Goal: Obtain resource: Obtain resource

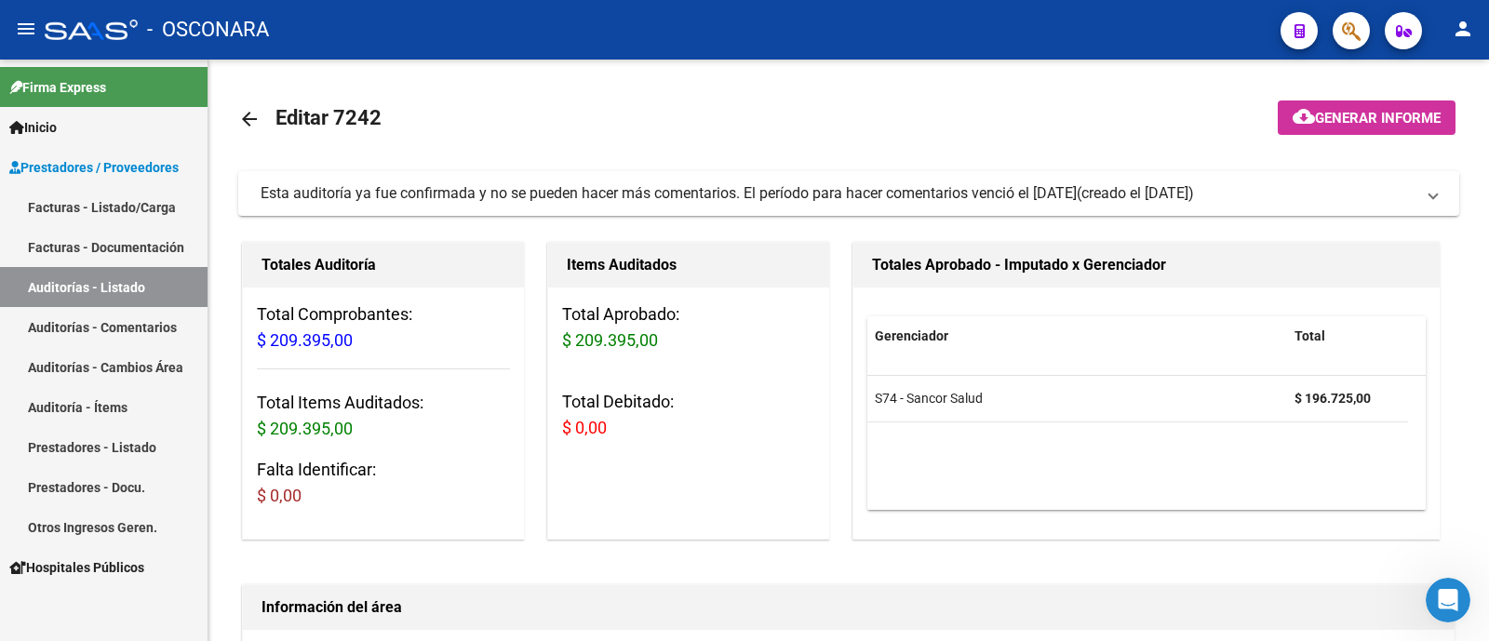
scroll to position [582, 0]
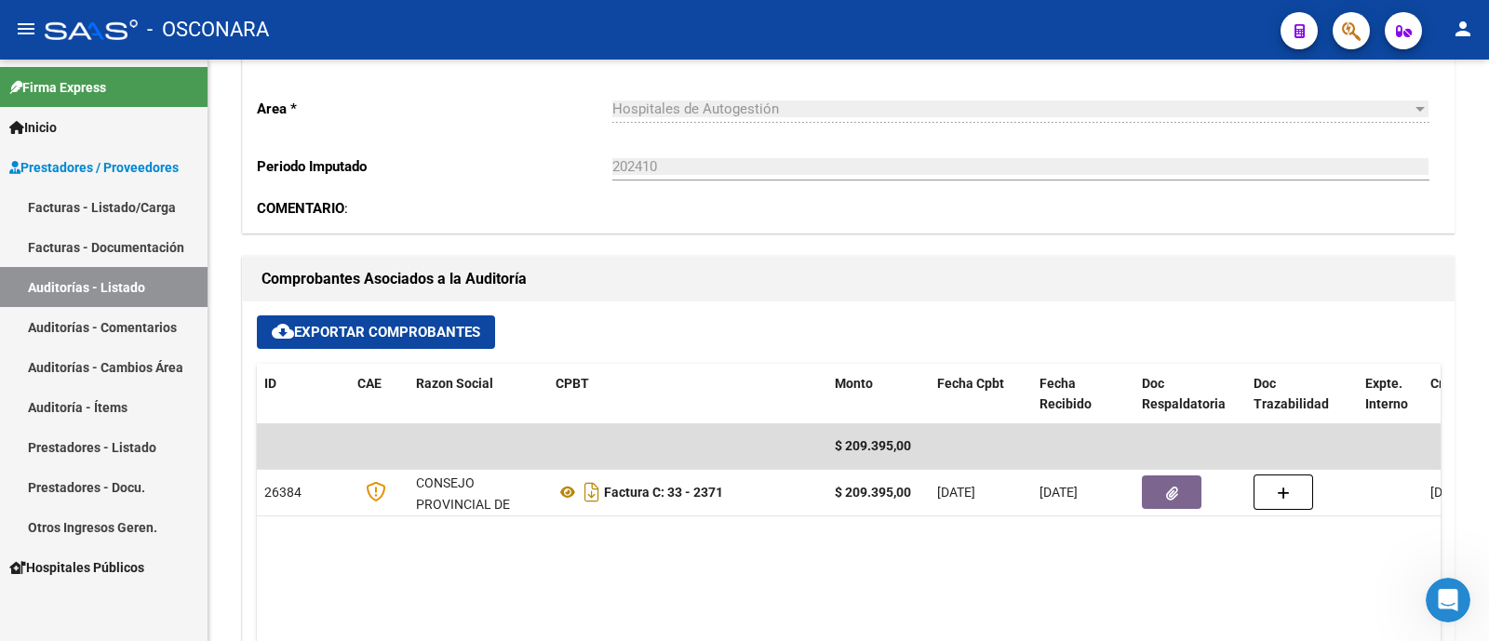
drag, startPoint x: 0, startPoint y: 0, endPoint x: 144, endPoint y: 291, distance: 325.1
click at [144, 291] on link "Auditorías - Listado" at bounding box center [104, 287] width 208 height 40
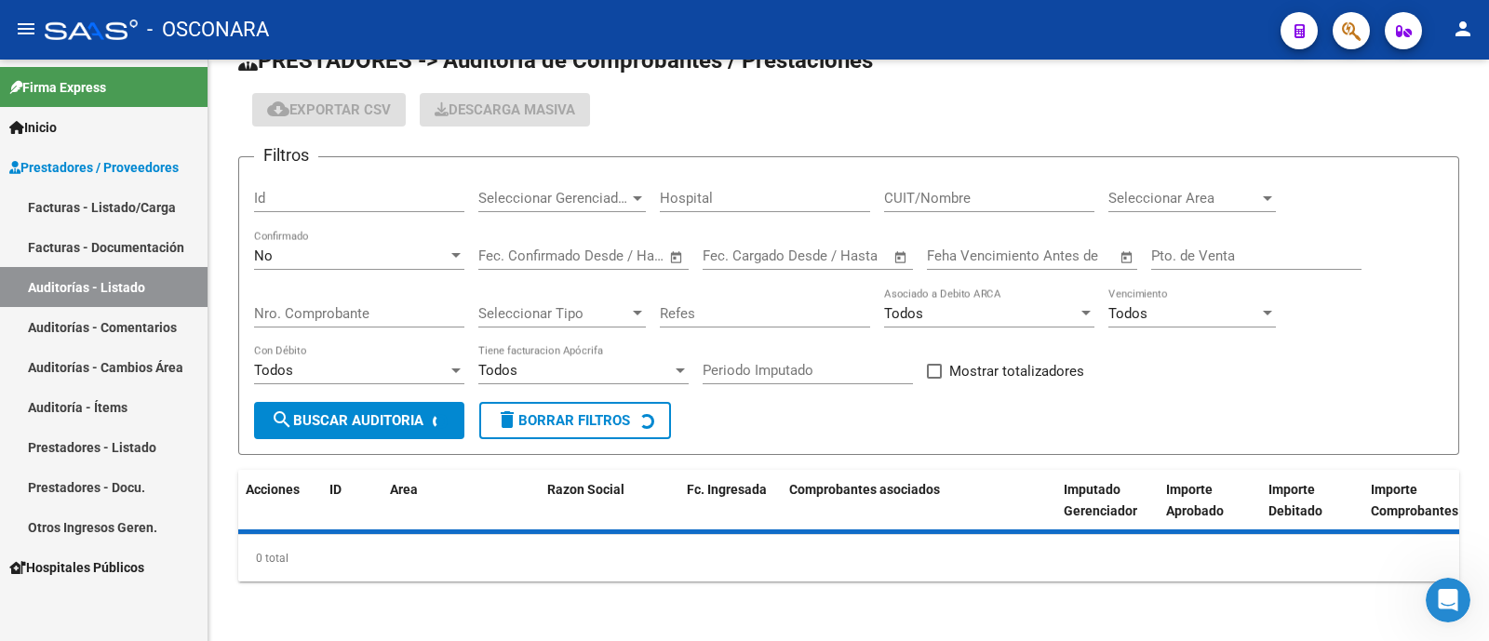
scroll to position [44, 0]
click at [343, 191] on input "Id" at bounding box center [359, 198] width 210 height 17
paste input "8941"
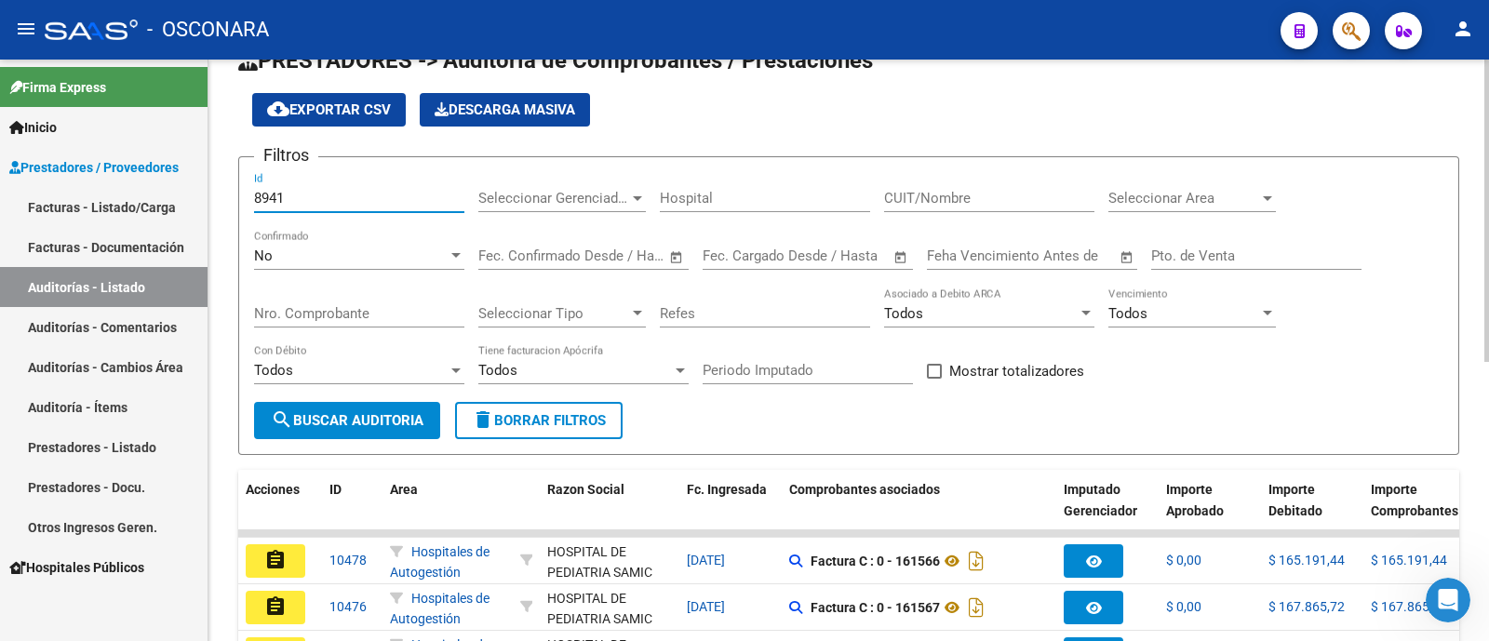
type input "8941"
click at [331, 248] on div "No" at bounding box center [351, 256] width 194 height 17
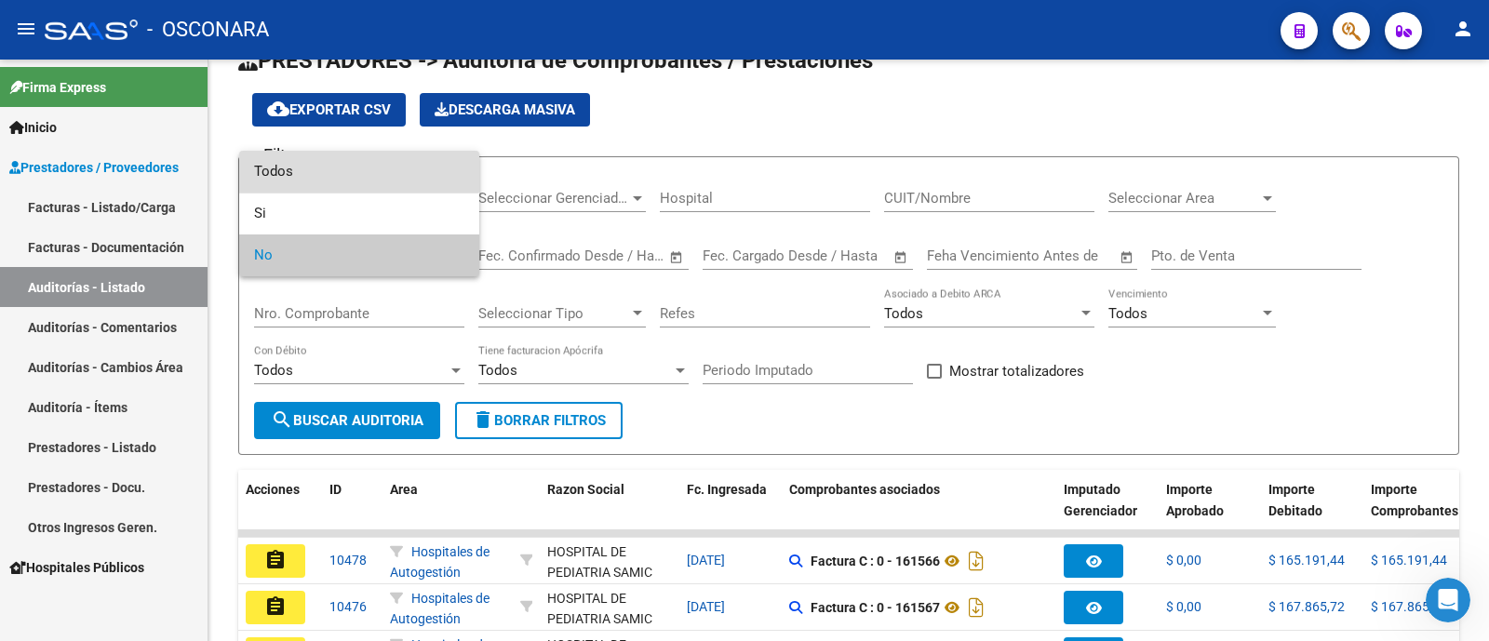
click at [350, 165] on span "Todos" at bounding box center [359, 172] width 210 height 42
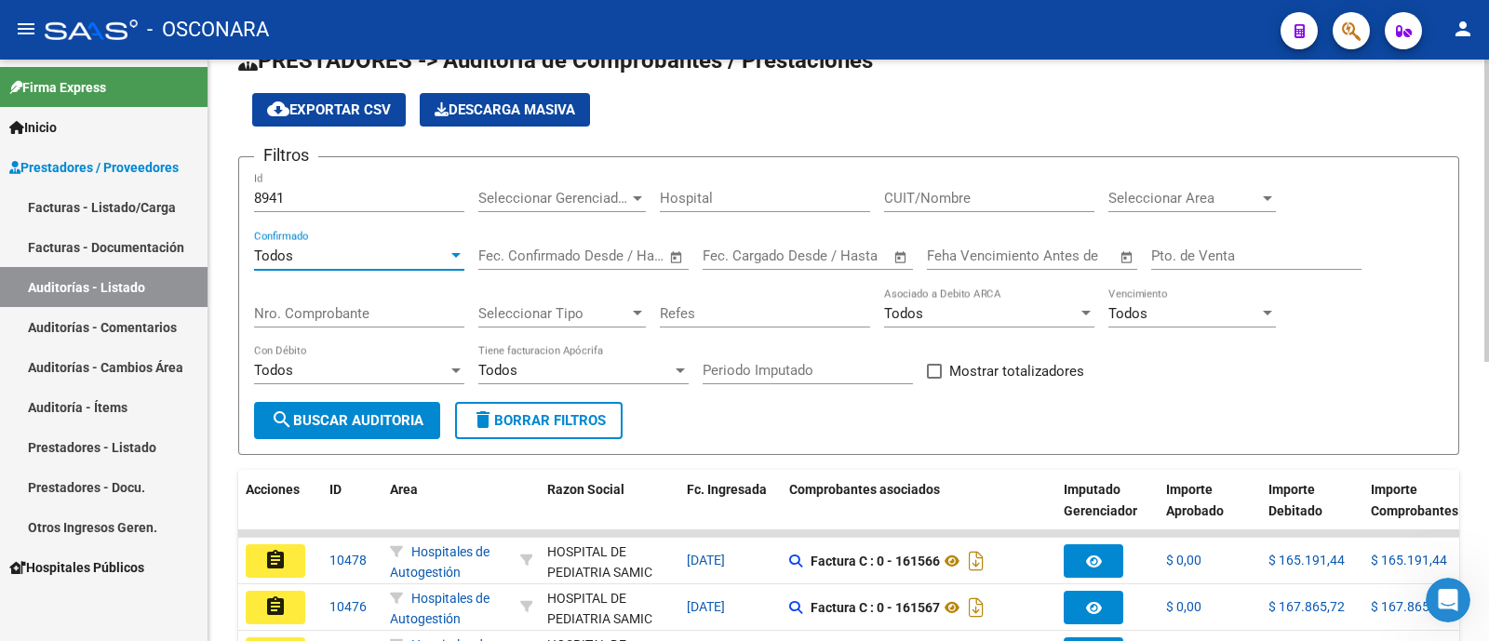
click at [349, 402] on div "Todos Con Débito" at bounding box center [359, 373] width 210 height 58
click at [356, 407] on button "search Buscar Auditoria" at bounding box center [347, 420] width 186 height 37
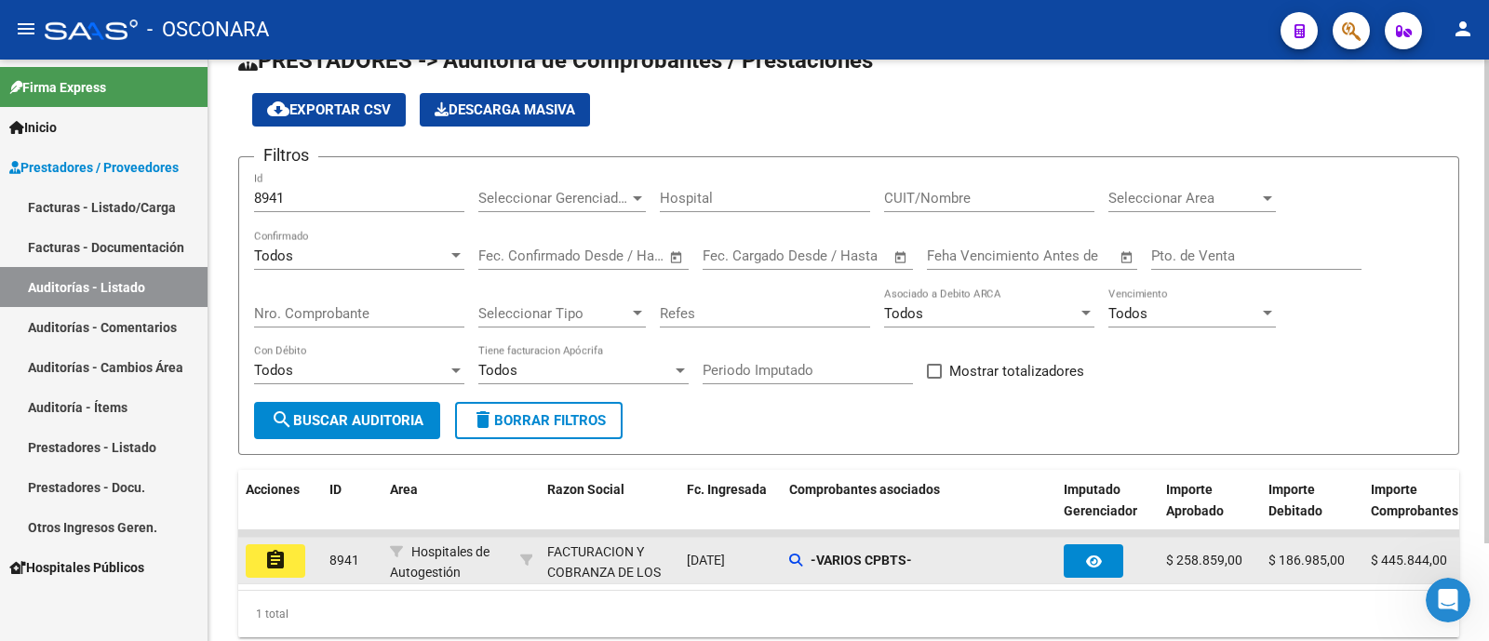
click at [288, 558] on button "assignment" at bounding box center [276, 562] width 60 height 34
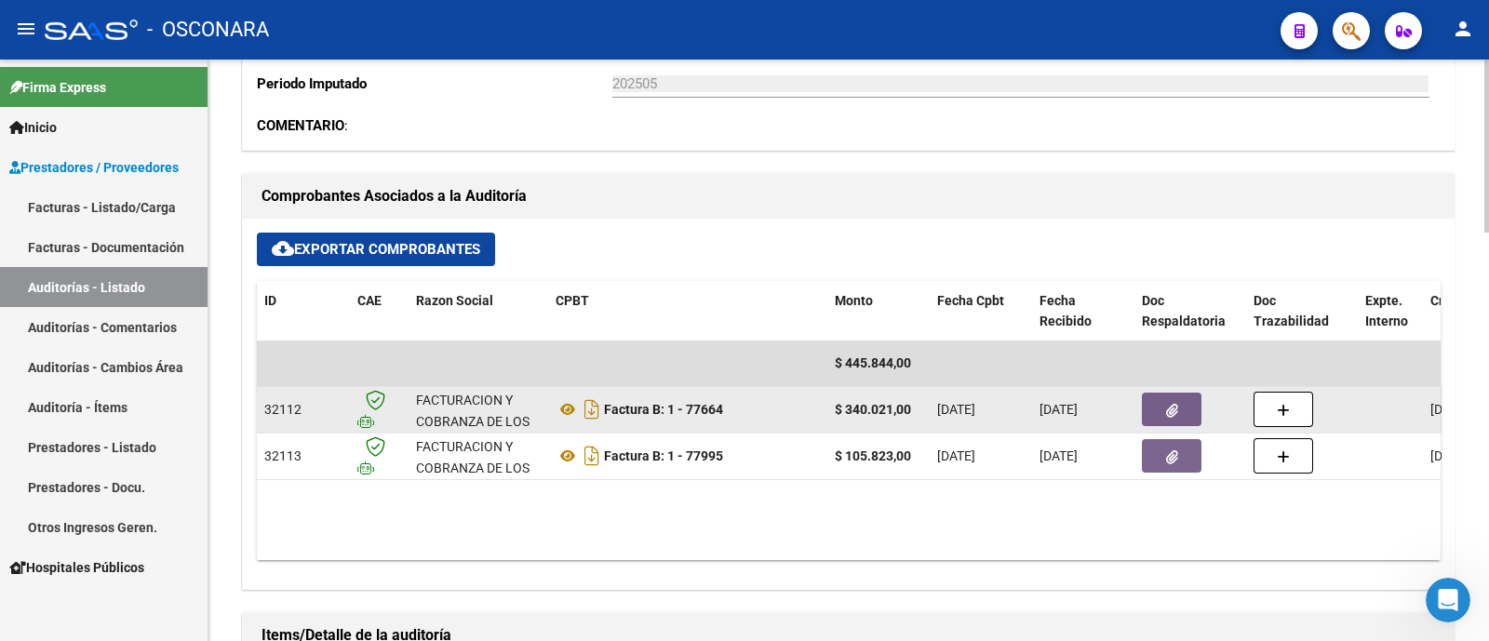
scroll to position [582, 0]
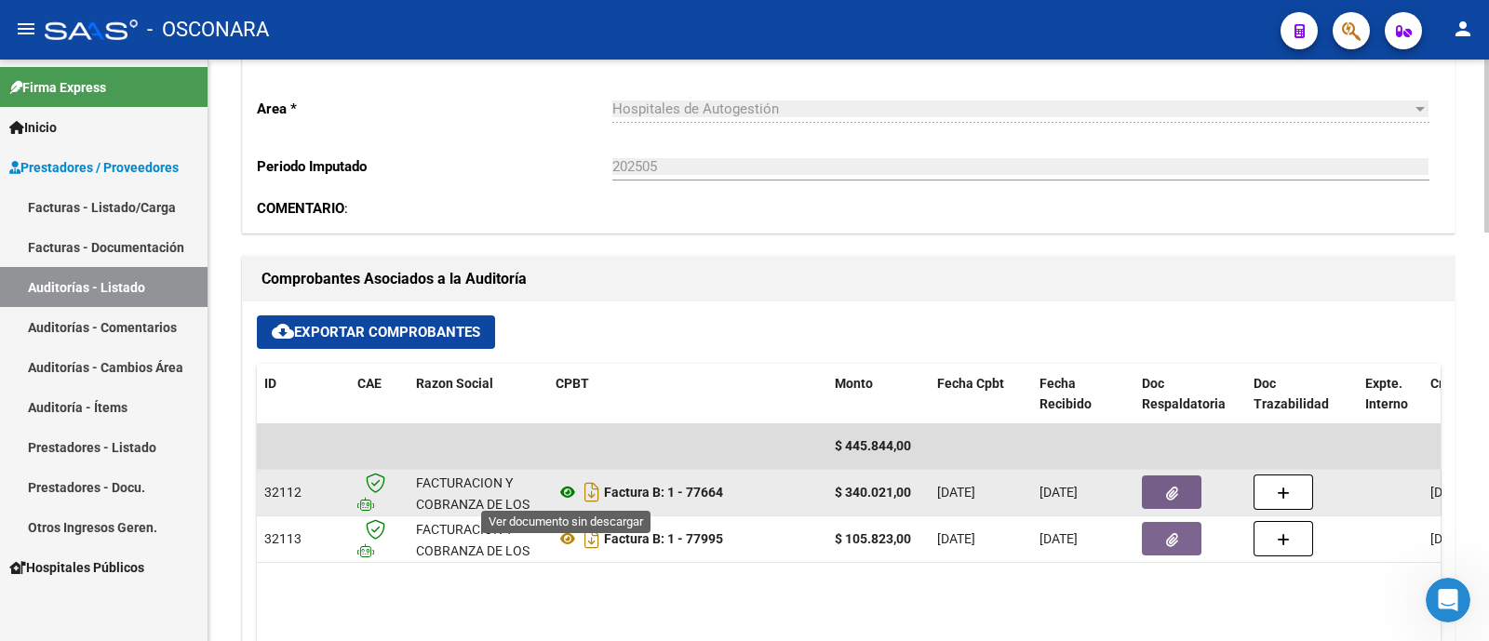
click at [569, 492] on icon at bounding box center [568, 492] width 24 height 22
click at [1159, 484] on button "button" at bounding box center [1172, 493] width 60 height 34
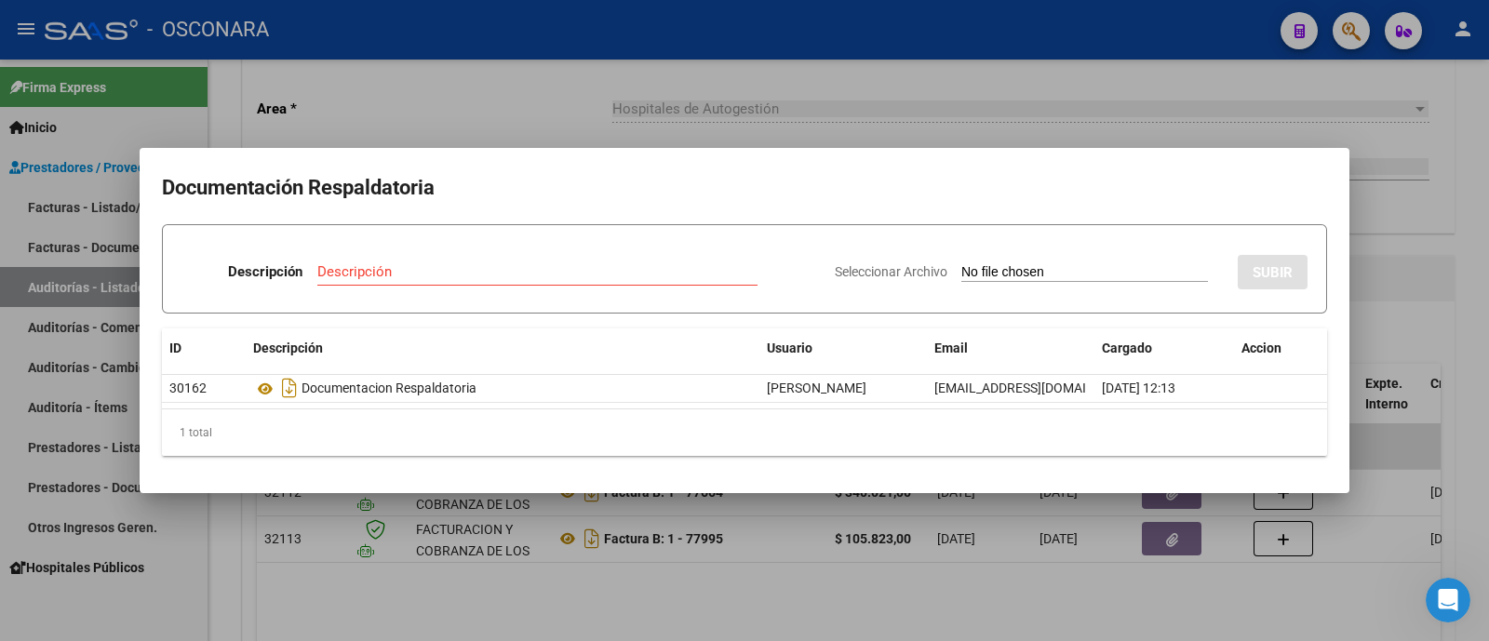
click at [484, 509] on div at bounding box center [744, 320] width 1489 height 641
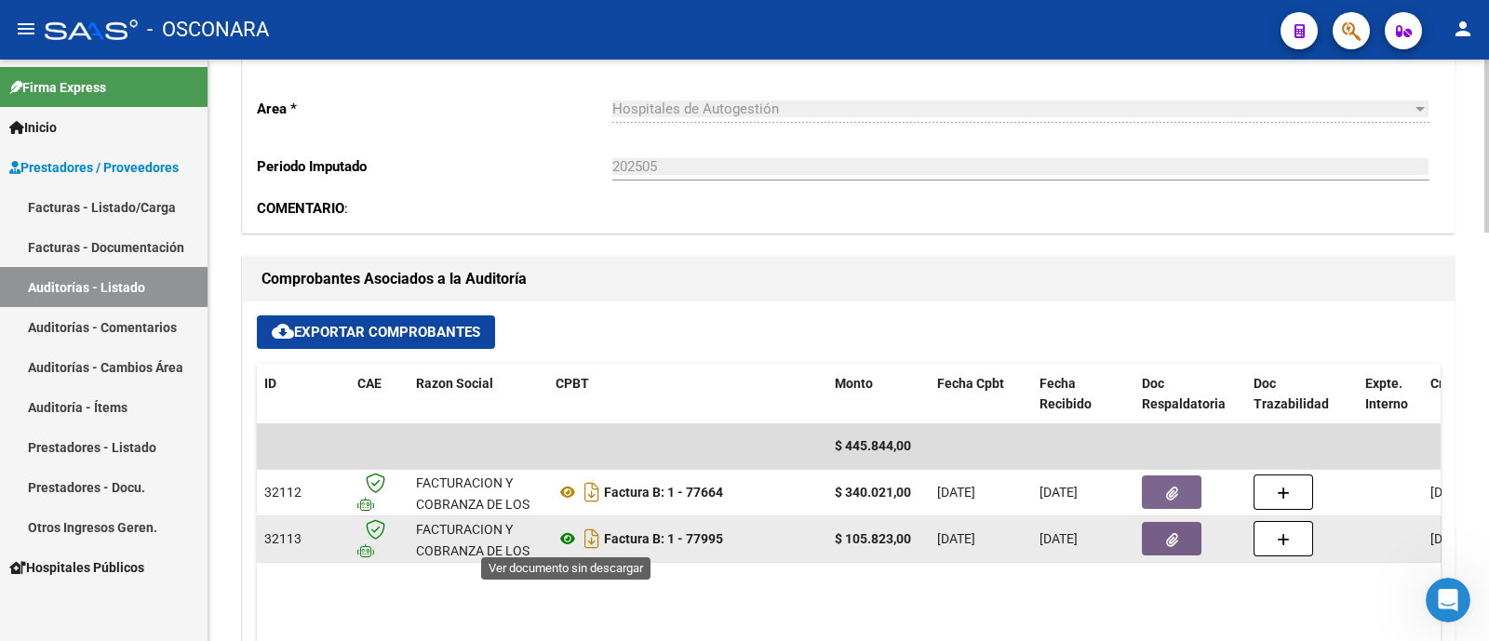
click at [572, 535] on icon at bounding box center [568, 539] width 24 height 22
click at [1176, 552] on button "button" at bounding box center [1172, 539] width 60 height 34
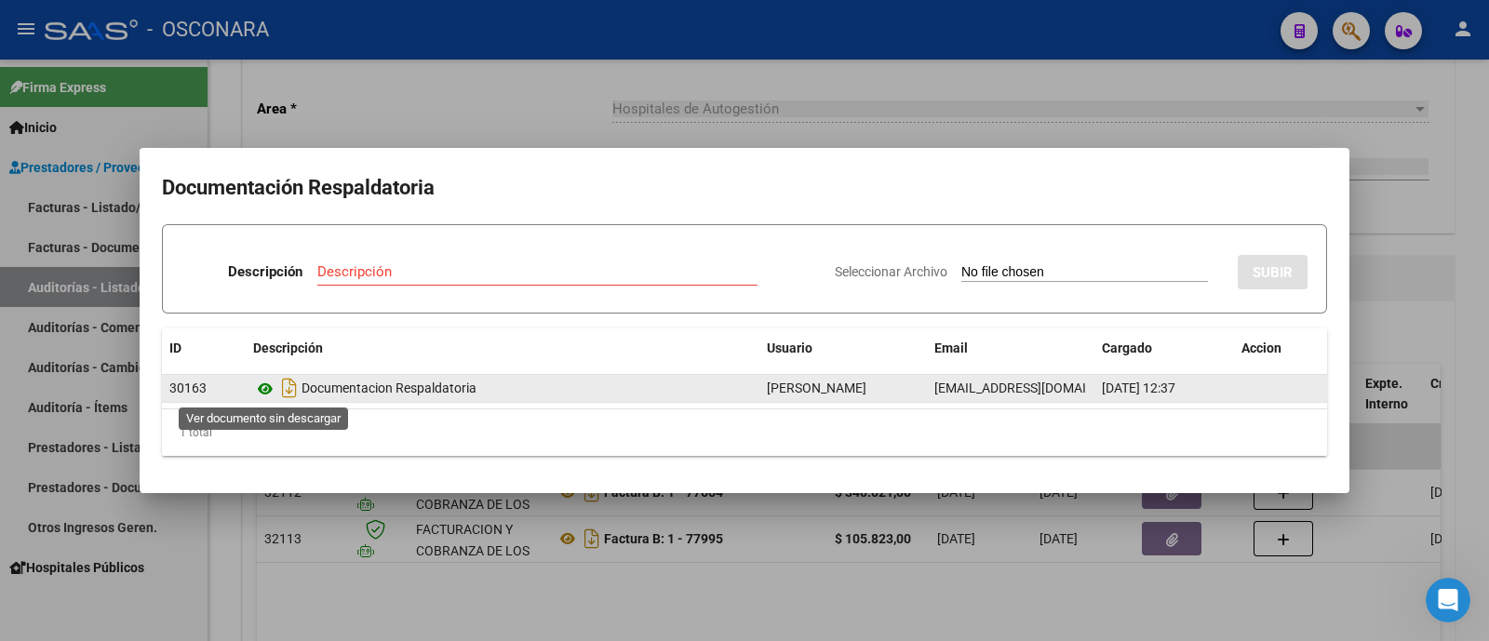
click at [265, 382] on icon at bounding box center [265, 389] width 24 height 22
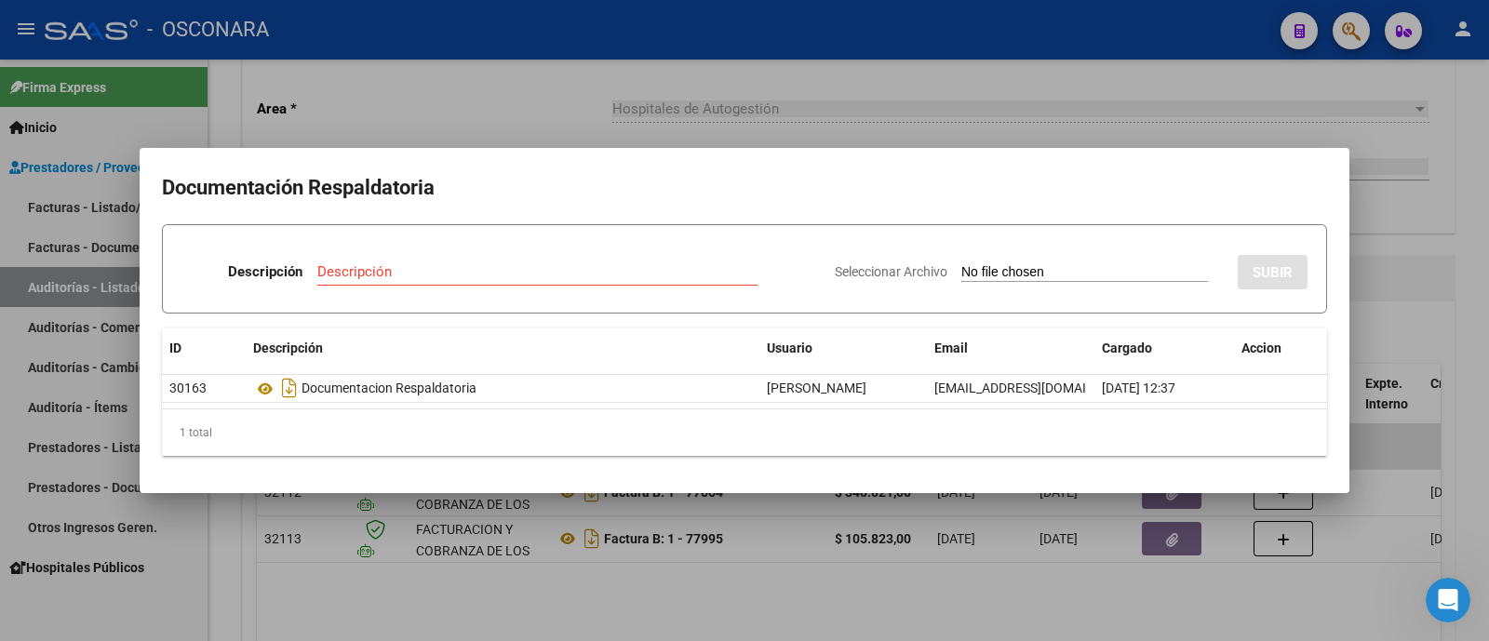
click at [1417, 342] on div at bounding box center [744, 320] width 1489 height 641
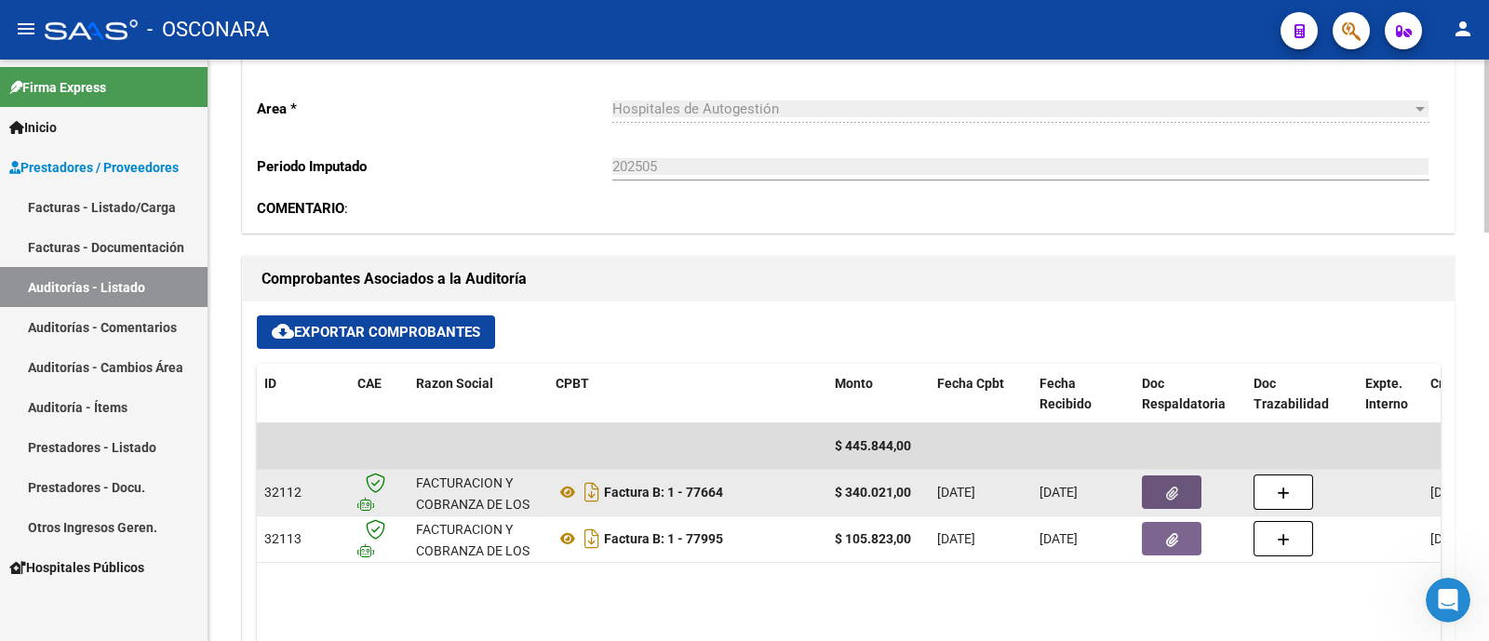
click at [1172, 491] on icon "button" at bounding box center [1172, 494] width 12 height 14
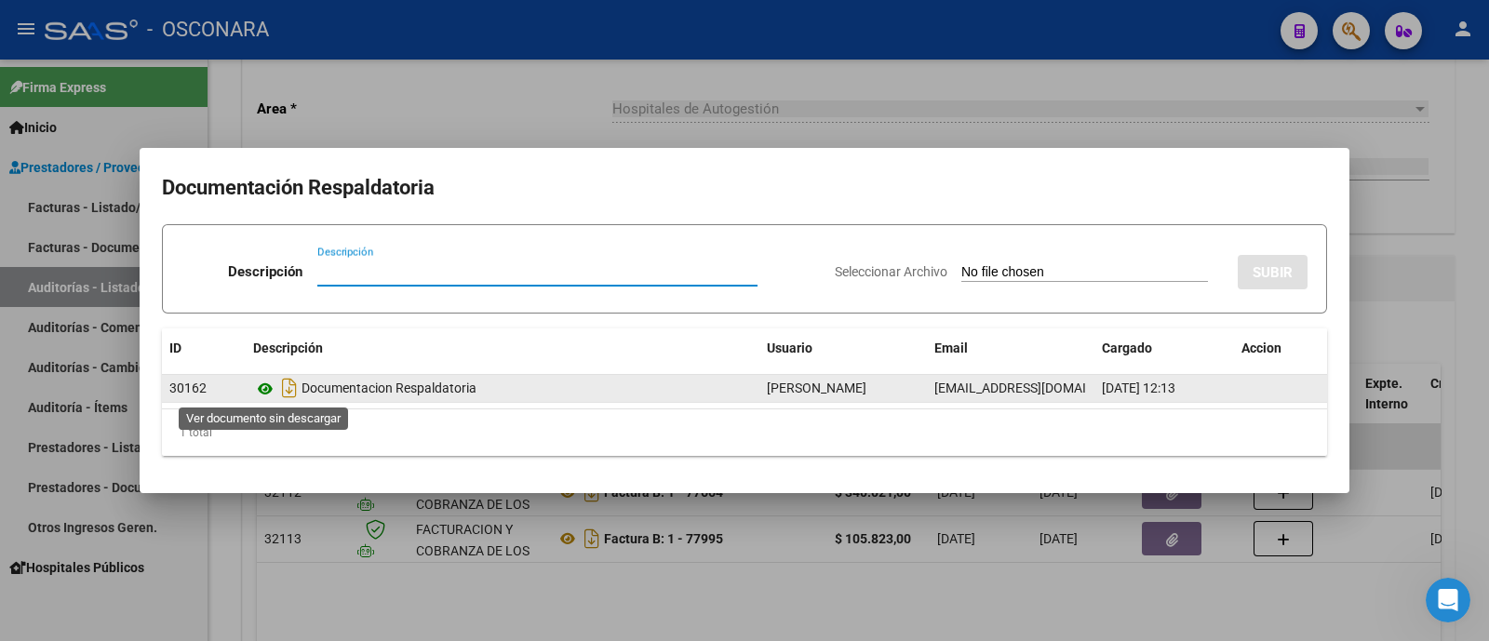
click at [271, 386] on icon at bounding box center [265, 389] width 24 height 22
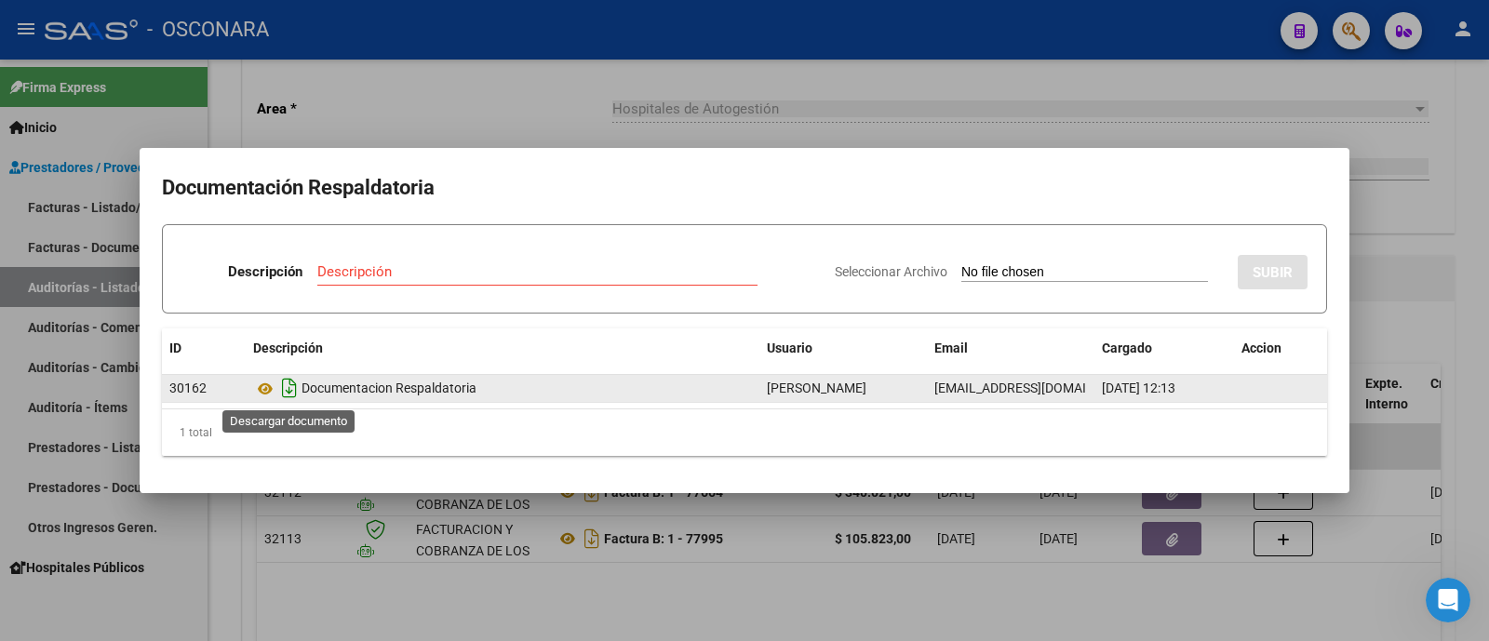
click at [285, 392] on icon "Descargar documento" at bounding box center [289, 388] width 24 height 30
click at [665, 118] on div at bounding box center [744, 320] width 1489 height 641
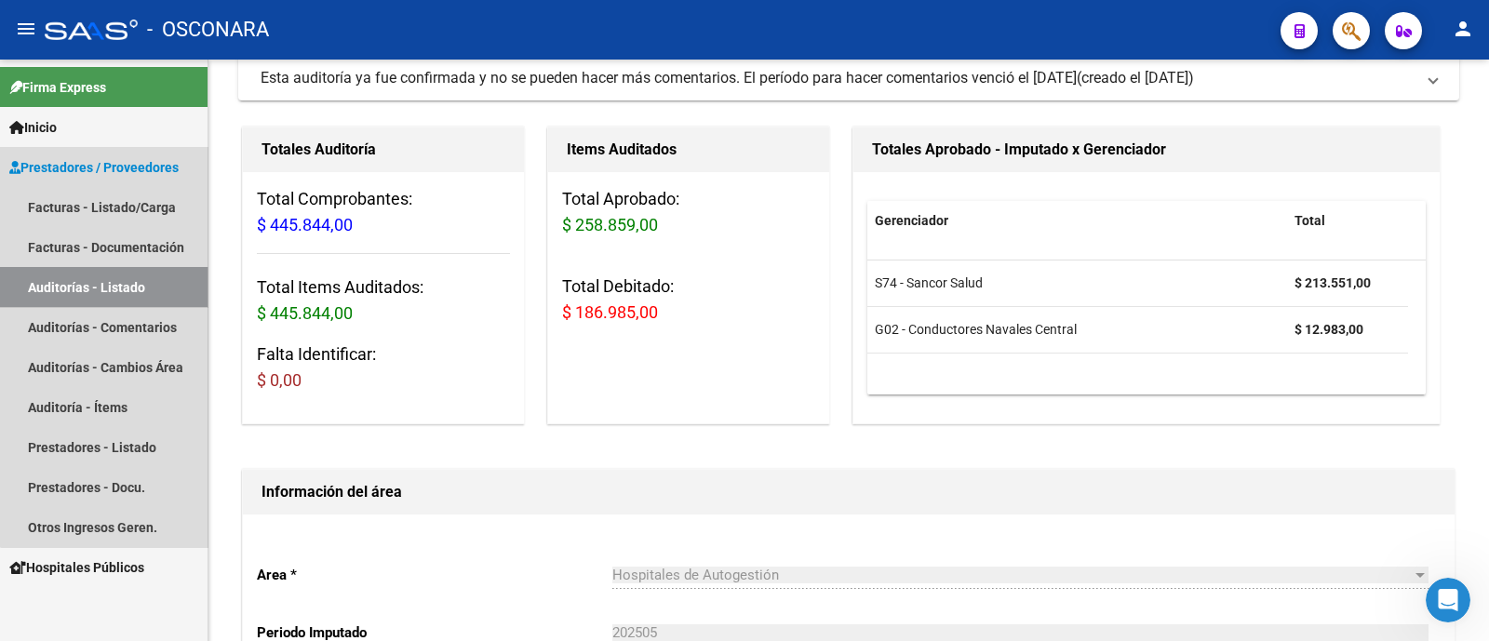
click at [116, 276] on link "Auditorías - Listado" at bounding box center [104, 287] width 208 height 40
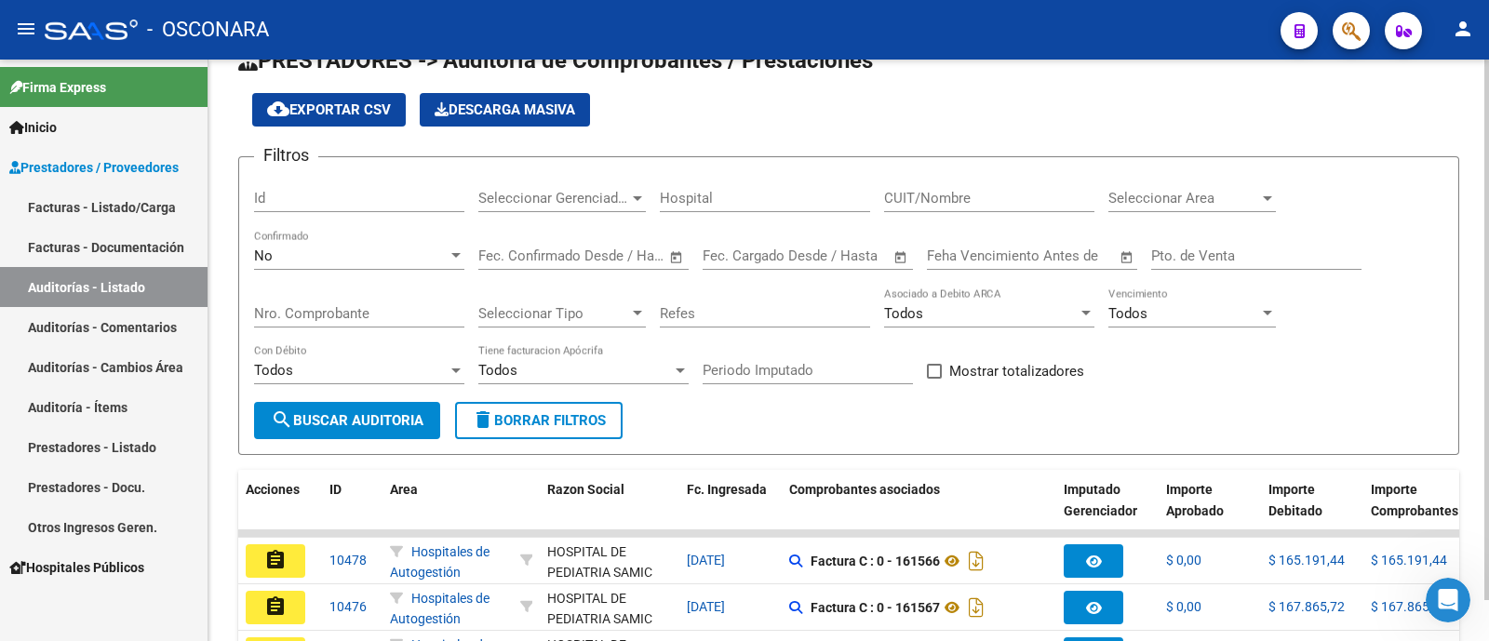
scroll to position [115, 0]
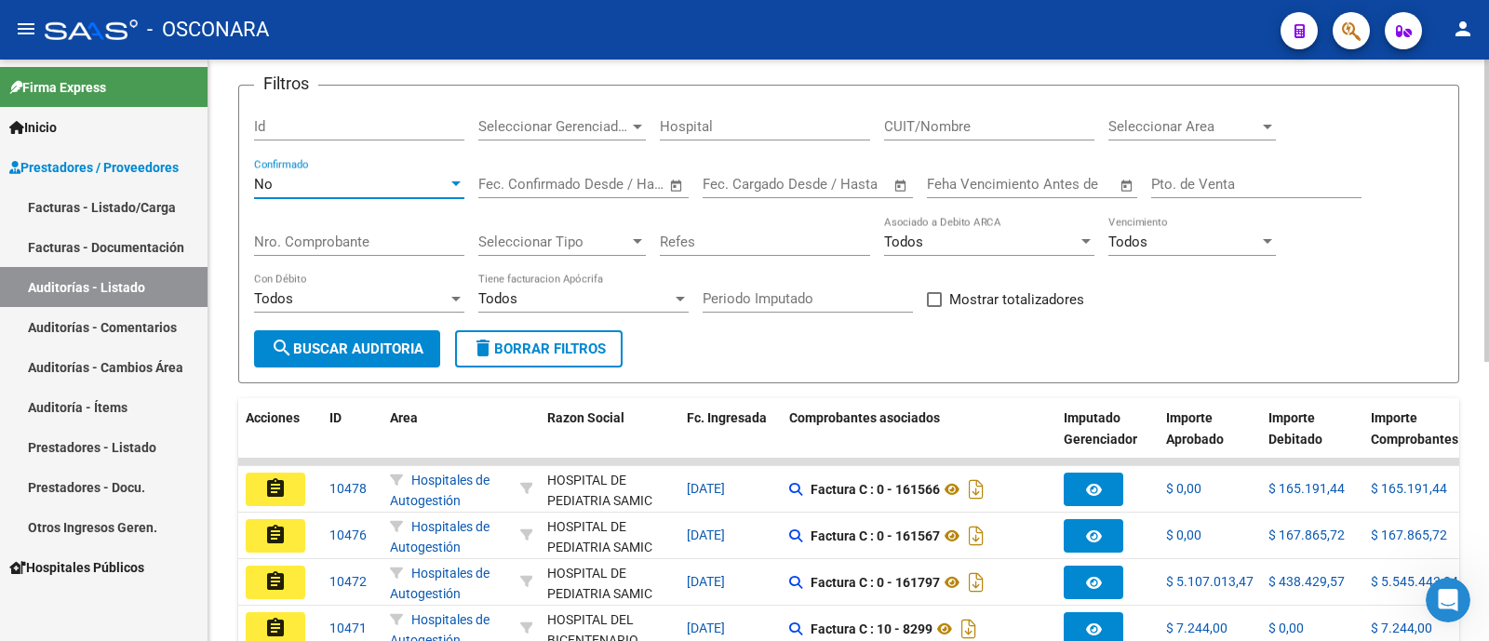
click at [311, 189] on div "No" at bounding box center [351, 184] width 194 height 17
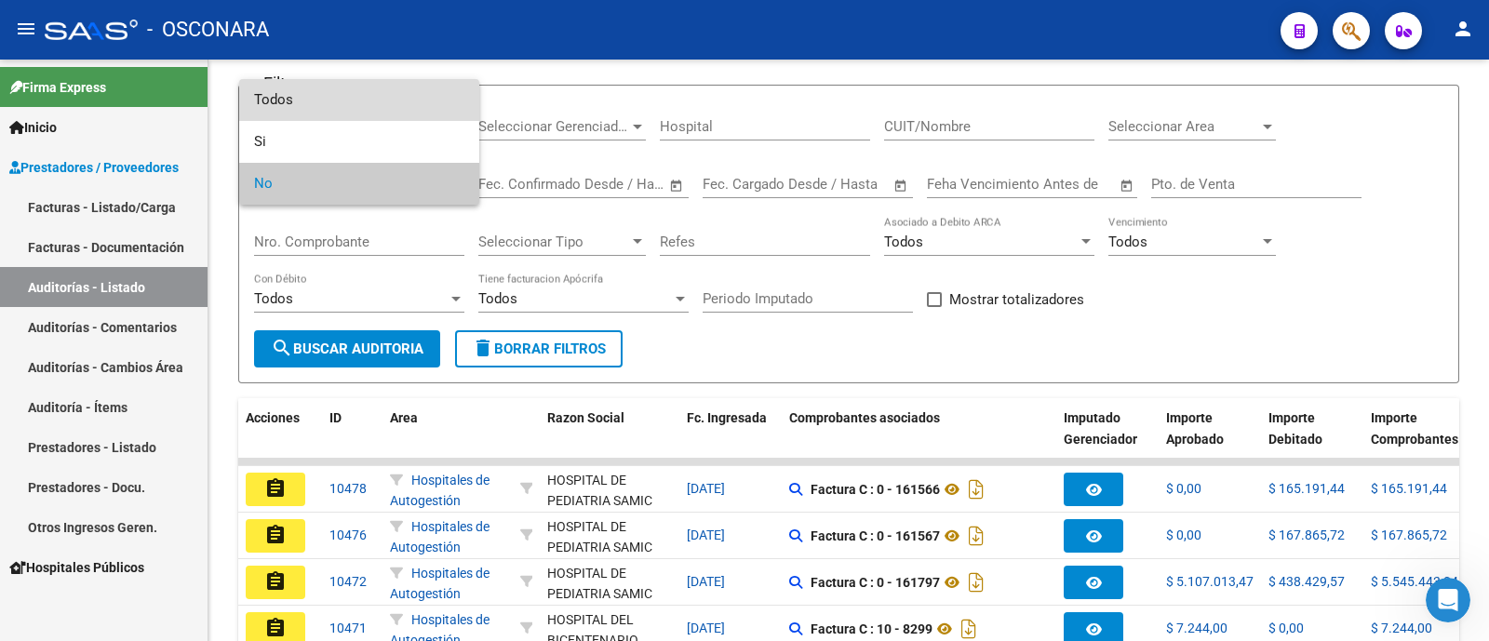
click at [312, 112] on span "Todos" at bounding box center [359, 100] width 210 height 42
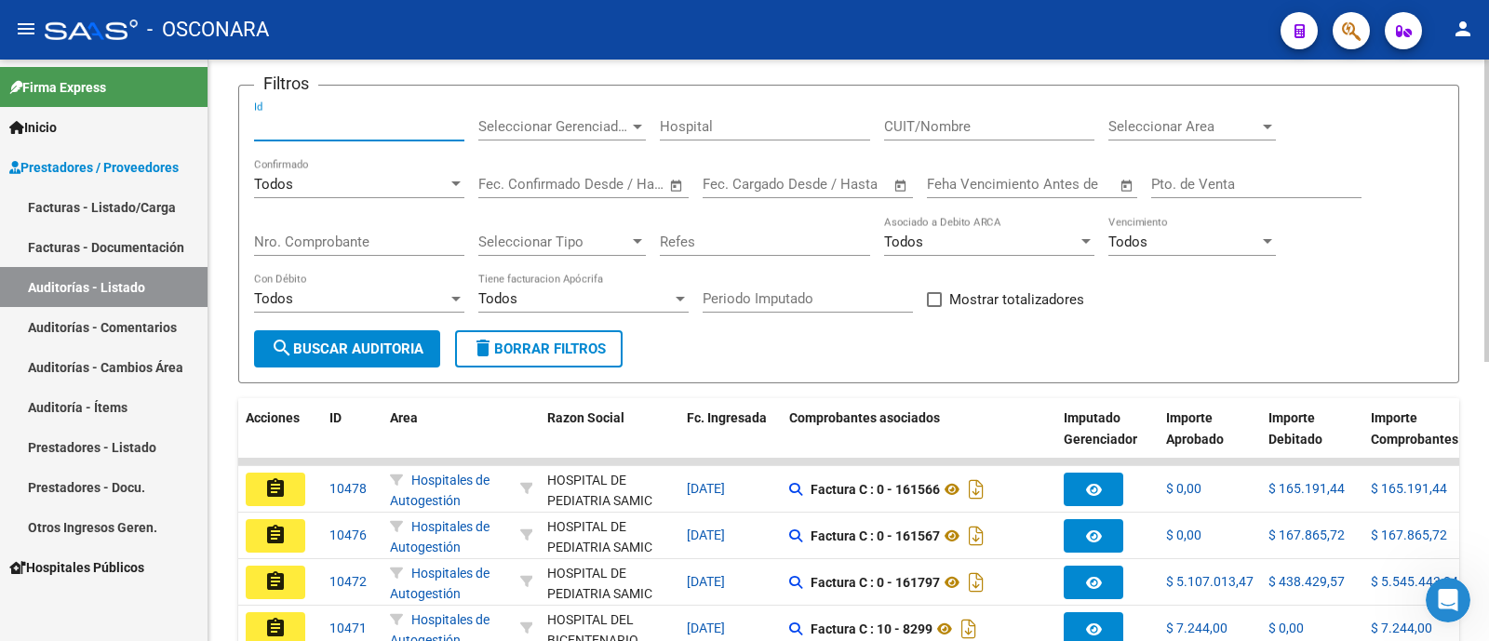
click at [332, 118] on input "Id" at bounding box center [359, 126] width 210 height 17
paste input "8942"
type input "8942"
click at [349, 343] on span "search Buscar Auditoria" at bounding box center [347, 349] width 153 height 17
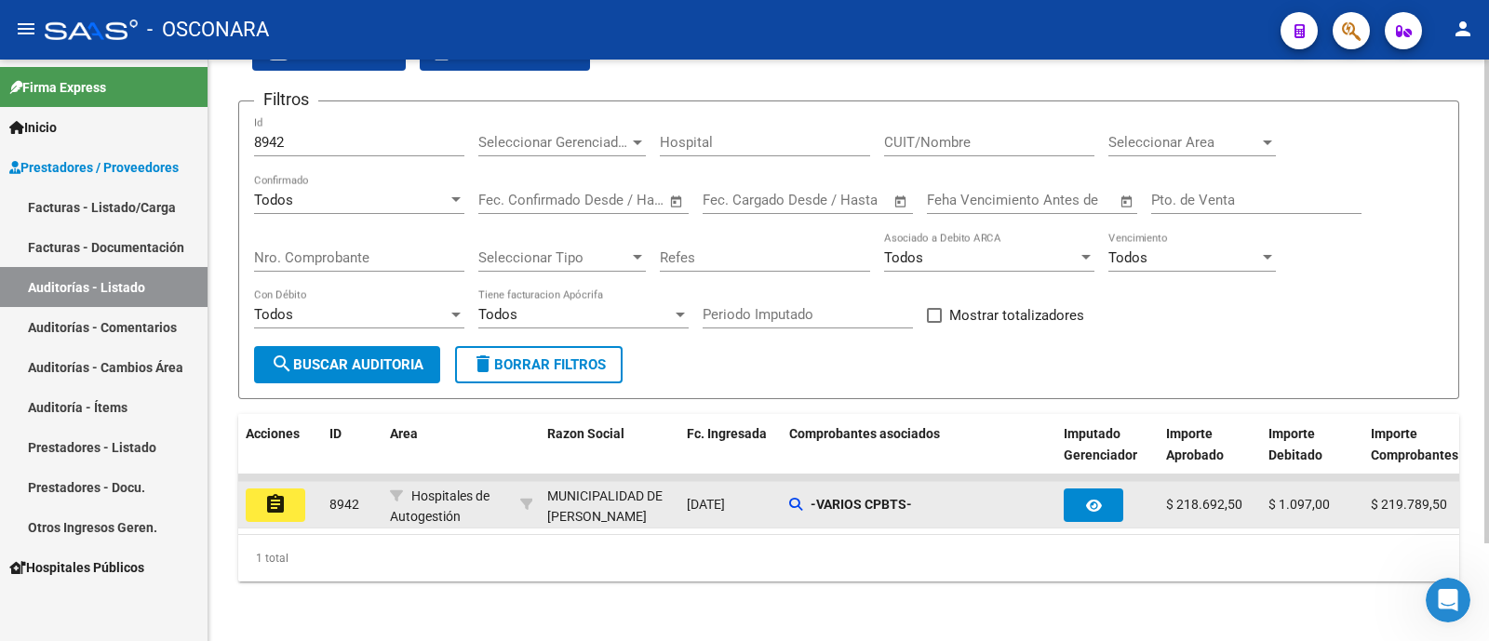
scroll to position [117, 0]
click at [270, 493] on mat-icon "assignment" at bounding box center [275, 504] width 22 height 22
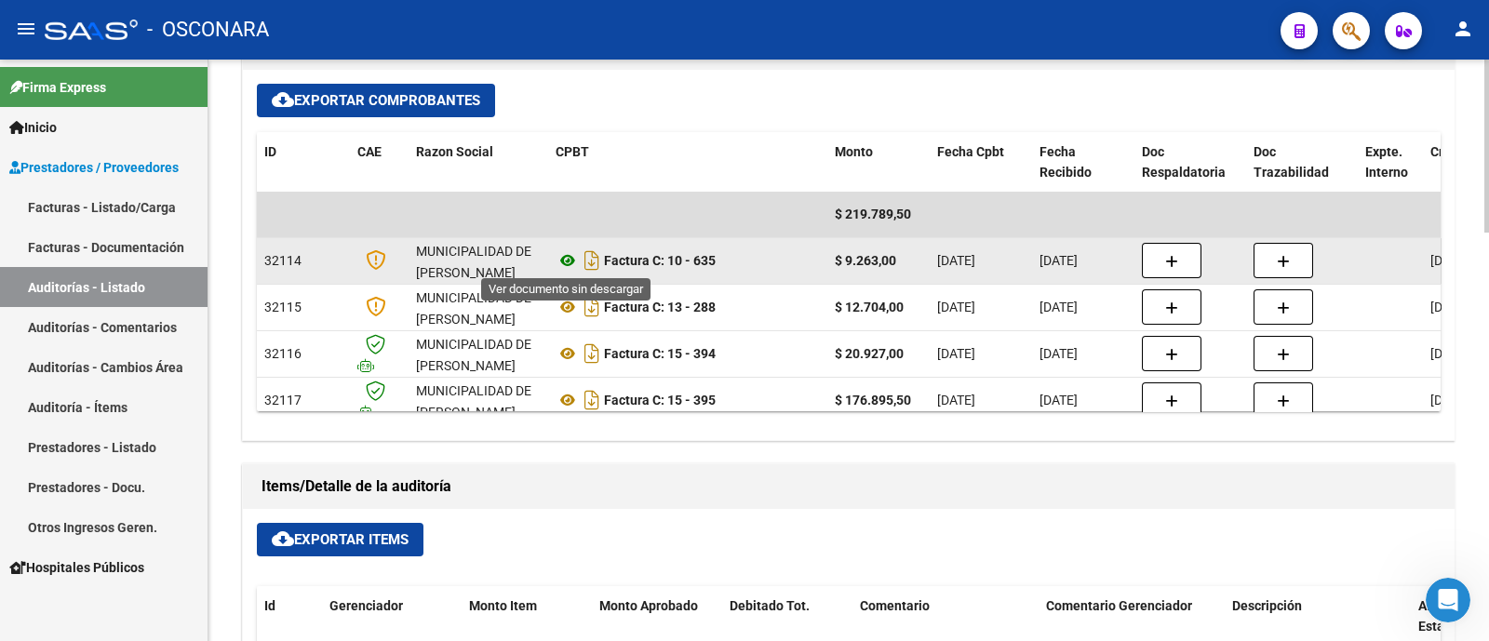
click at [560, 264] on icon at bounding box center [568, 260] width 24 height 22
click at [586, 260] on icon "Descargar documento" at bounding box center [592, 261] width 24 height 30
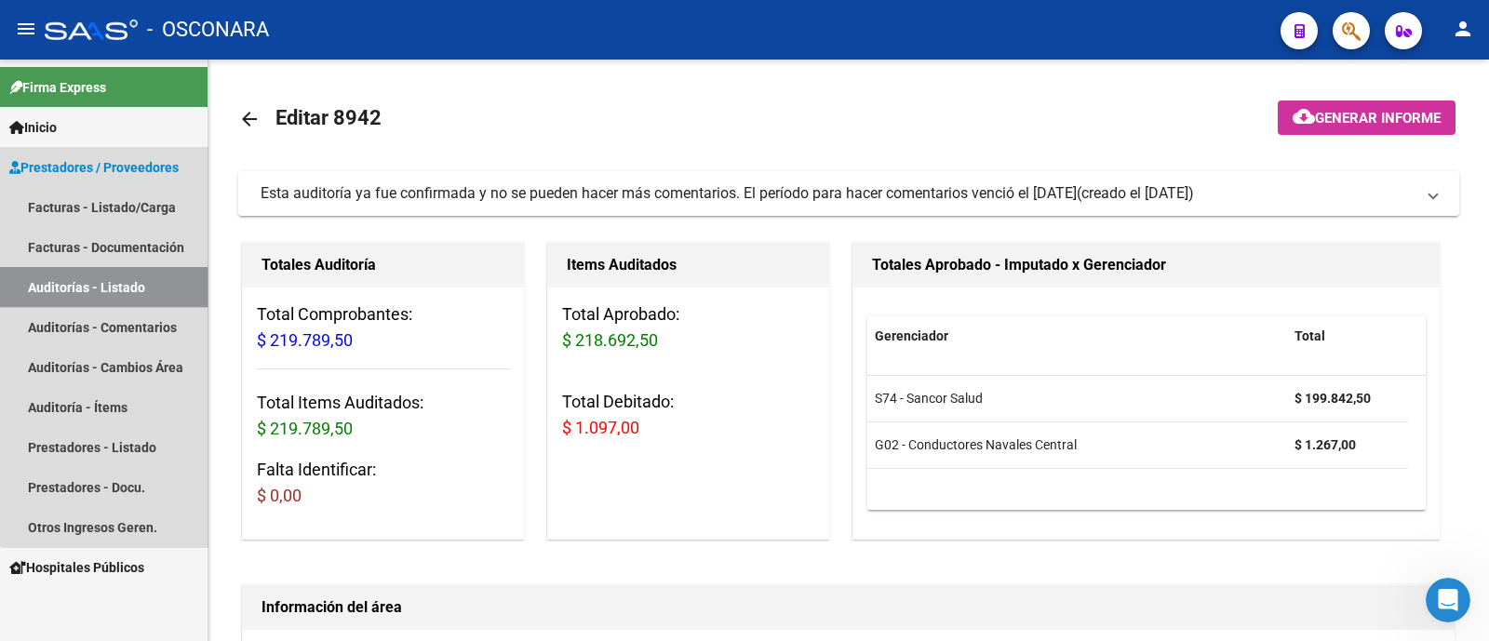
click at [182, 271] on link "Auditorías - Listado" at bounding box center [104, 287] width 208 height 40
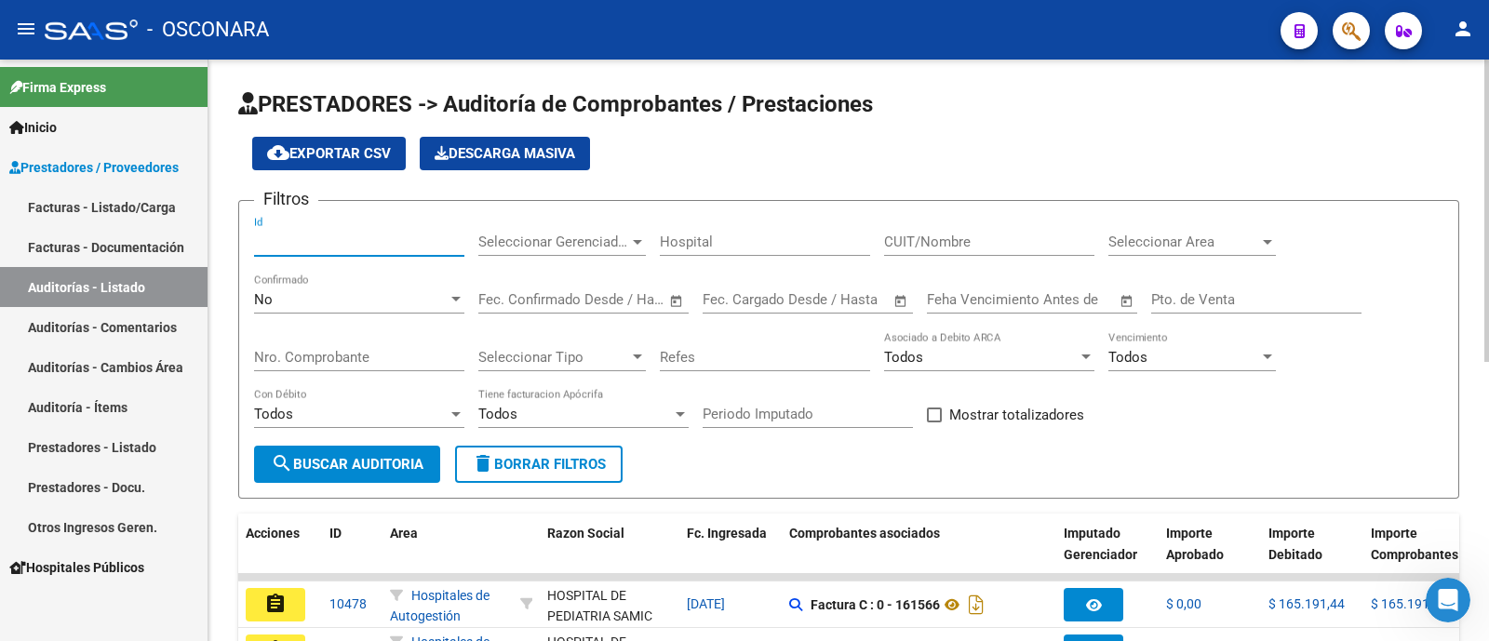
click at [300, 238] on input "Id" at bounding box center [359, 242] width 210 height 17
paste input "8958"
type input "8958"
click at [313, 300] on div "No" at bounding box center [351, 299] width 194 height 17
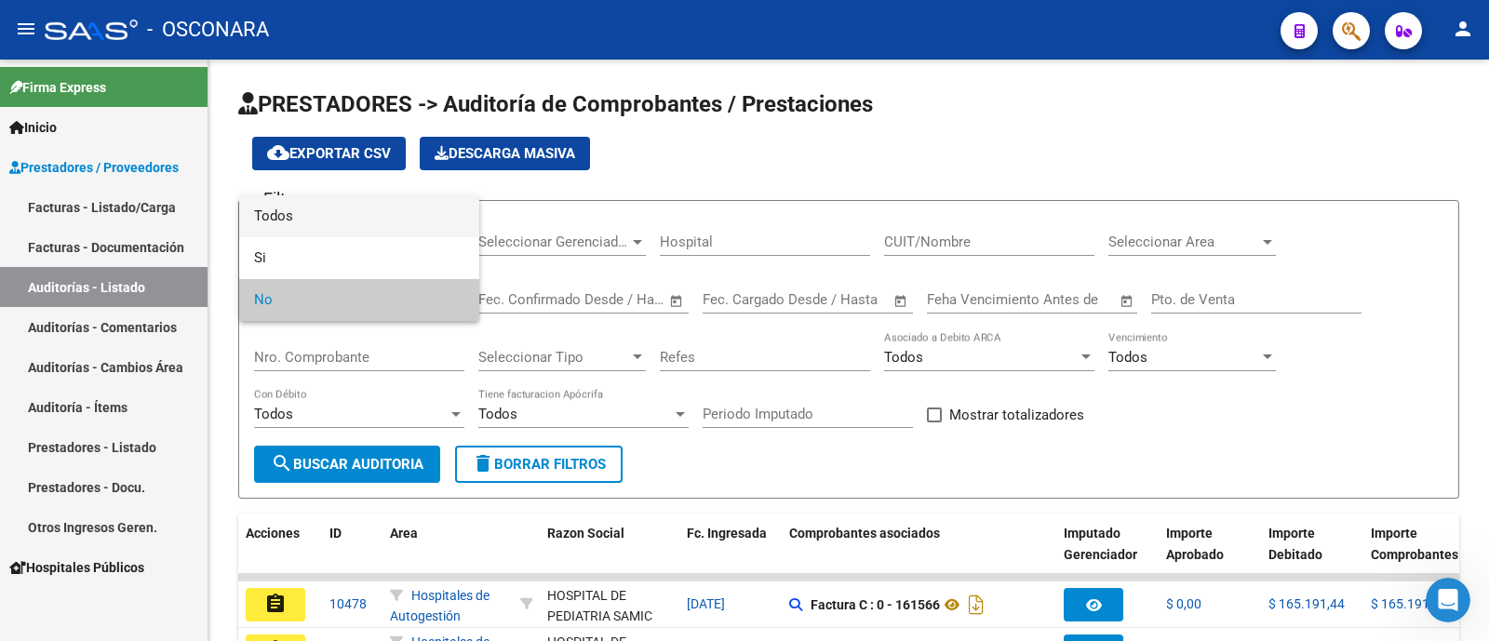
click at [318, 220] on span "Todos" at bounding box center [359, 216] width 210 height 42
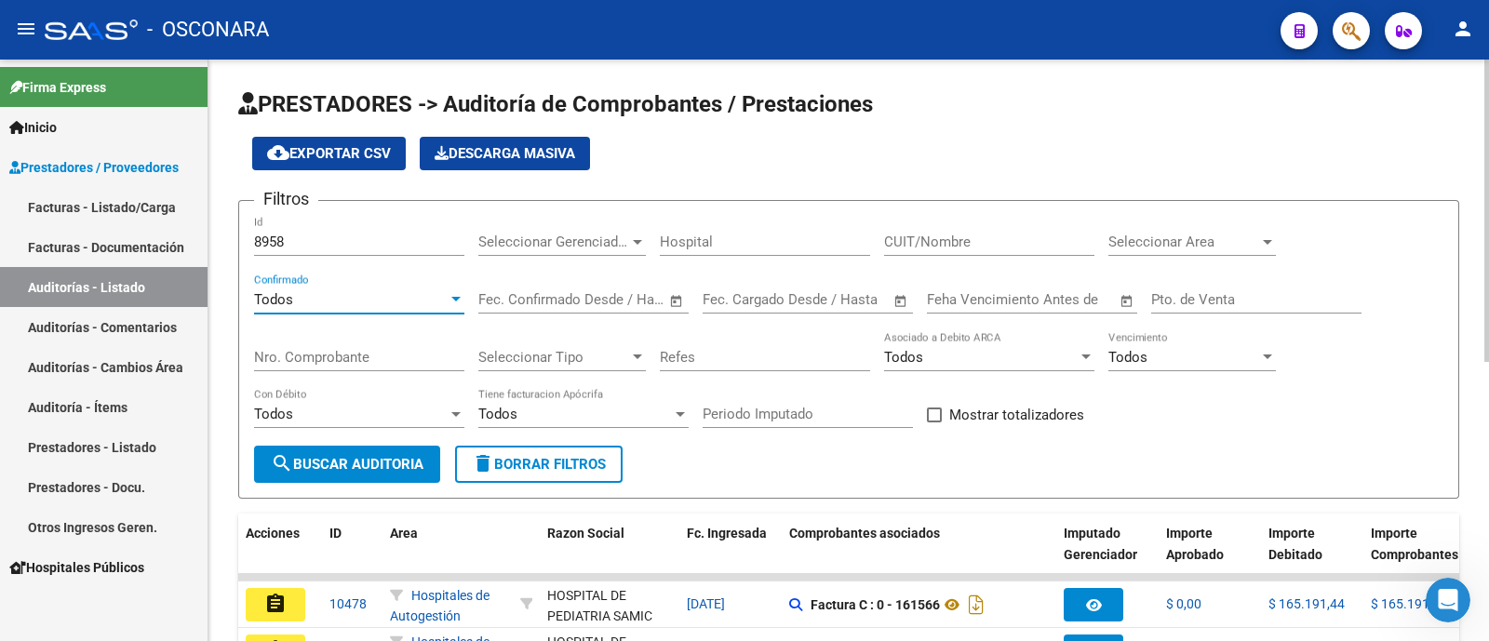
click at [352, 467] on span "search Buscar Auditoria" at bounding box center [347, 464] width 153 height 17
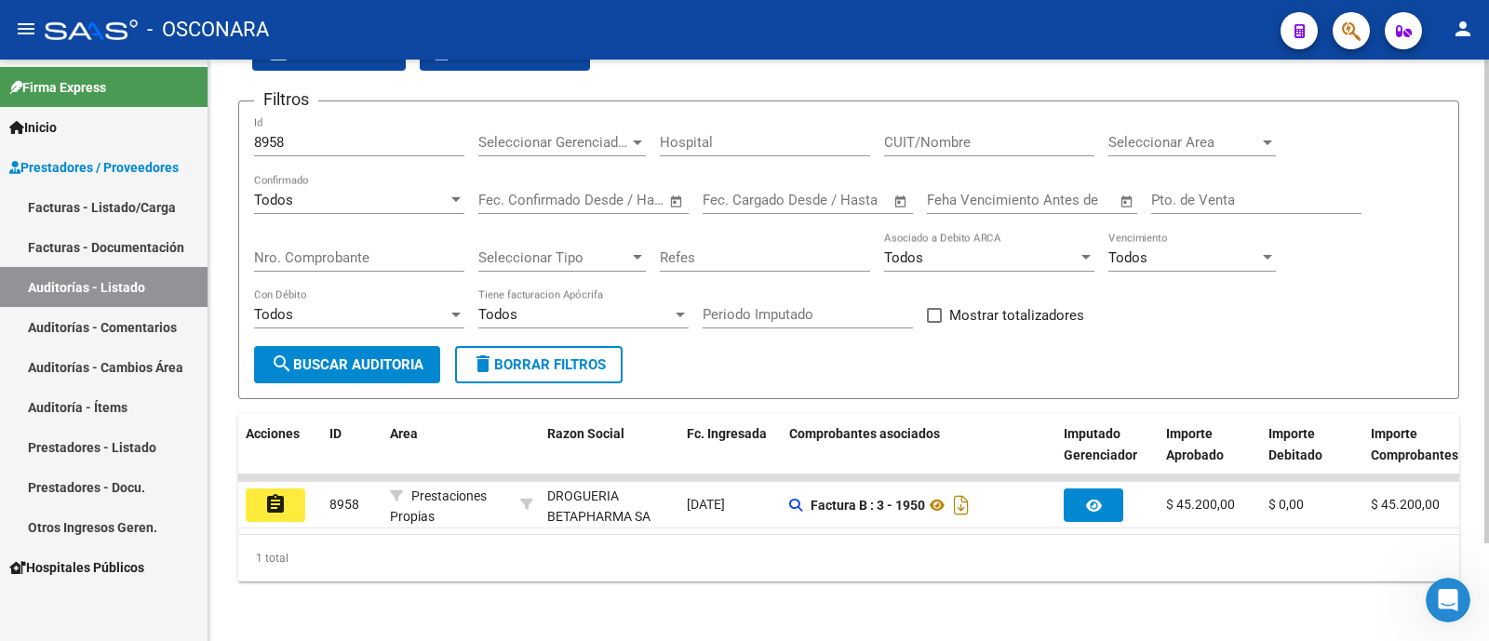
scroll to position [117, 0]
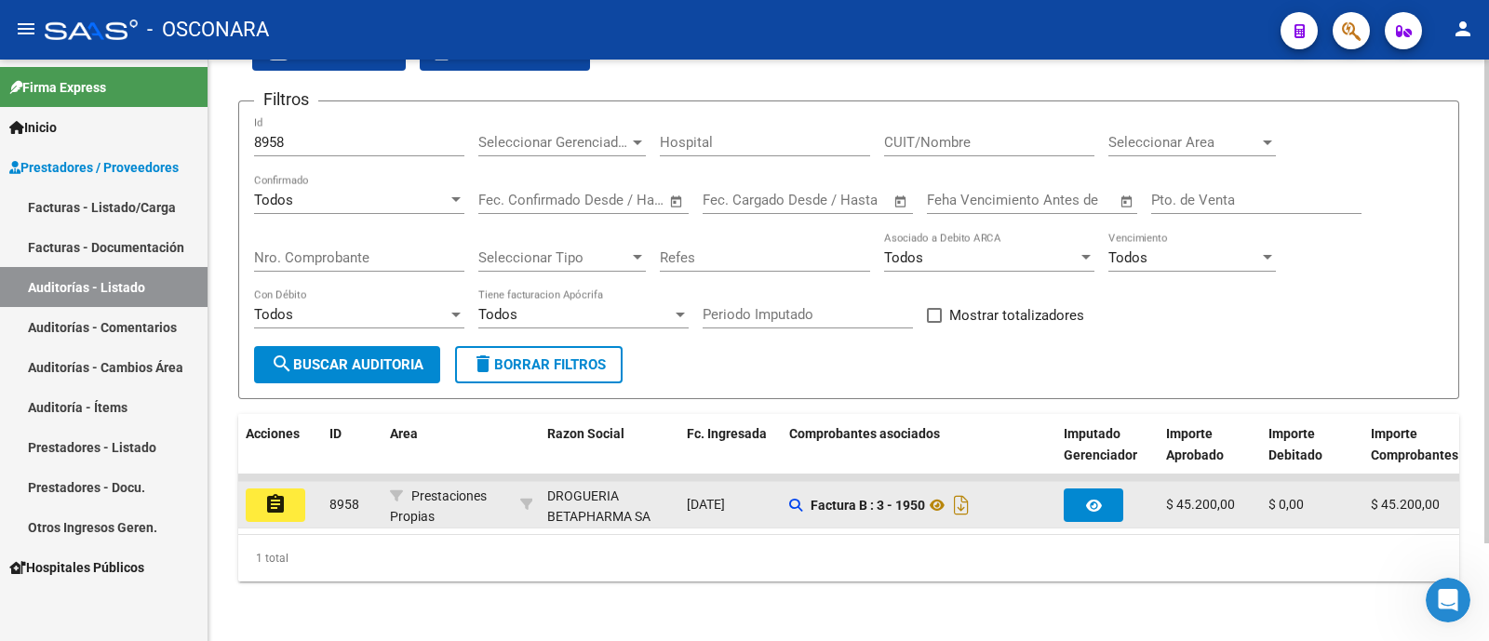
click at [276, 493] on mat-icon "assignment" at bounding box center [275, 504] width 22 height 22
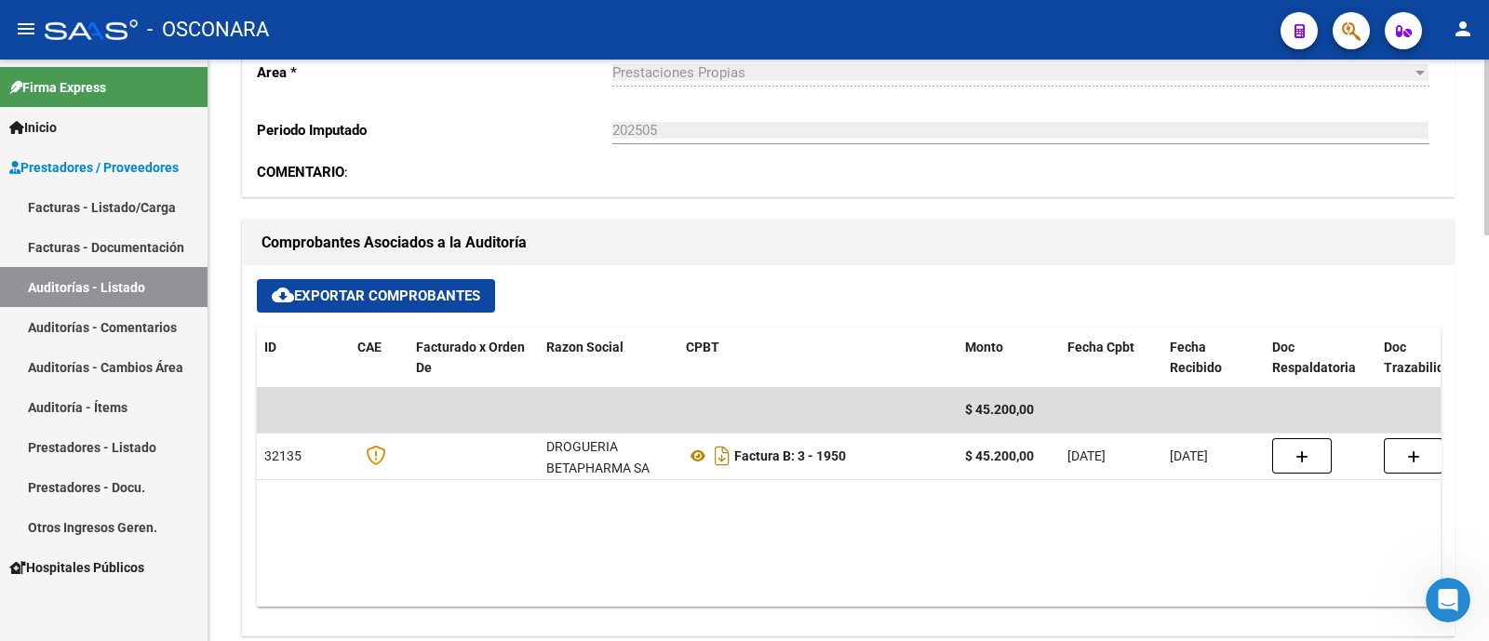
scroll to position [698, 0]
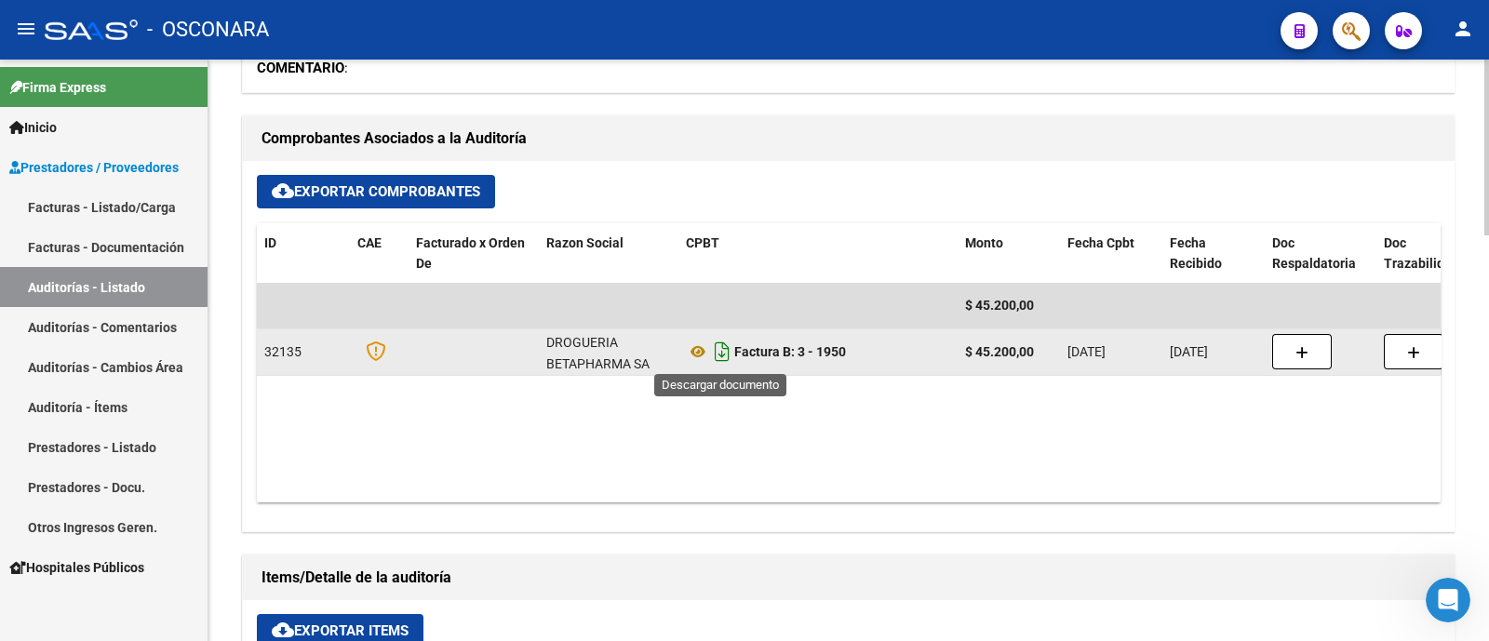
click at [720, 354] on icon "Descargar documento" at bounding box center [722, 352] width 24 height 30
click at [135, 282] on link "Auditorías - Listado" at bounding box center [104, 287] width 208 height 40
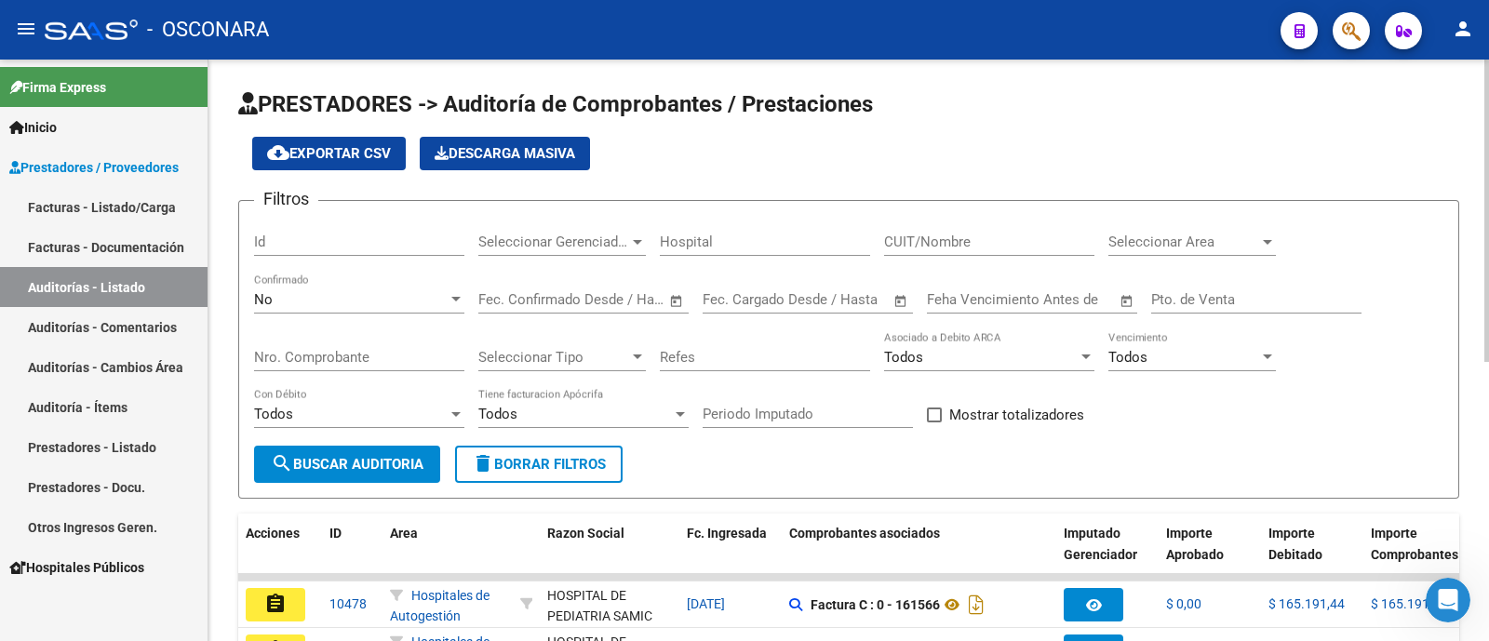
click at [370, 241] on input "Id" at bounding box center [359, 242] width 210 height 17
paste input "8964"
type input "8964"
click at [337, 308] on div "No" at bounding box center [351, 299] width 194 height 17
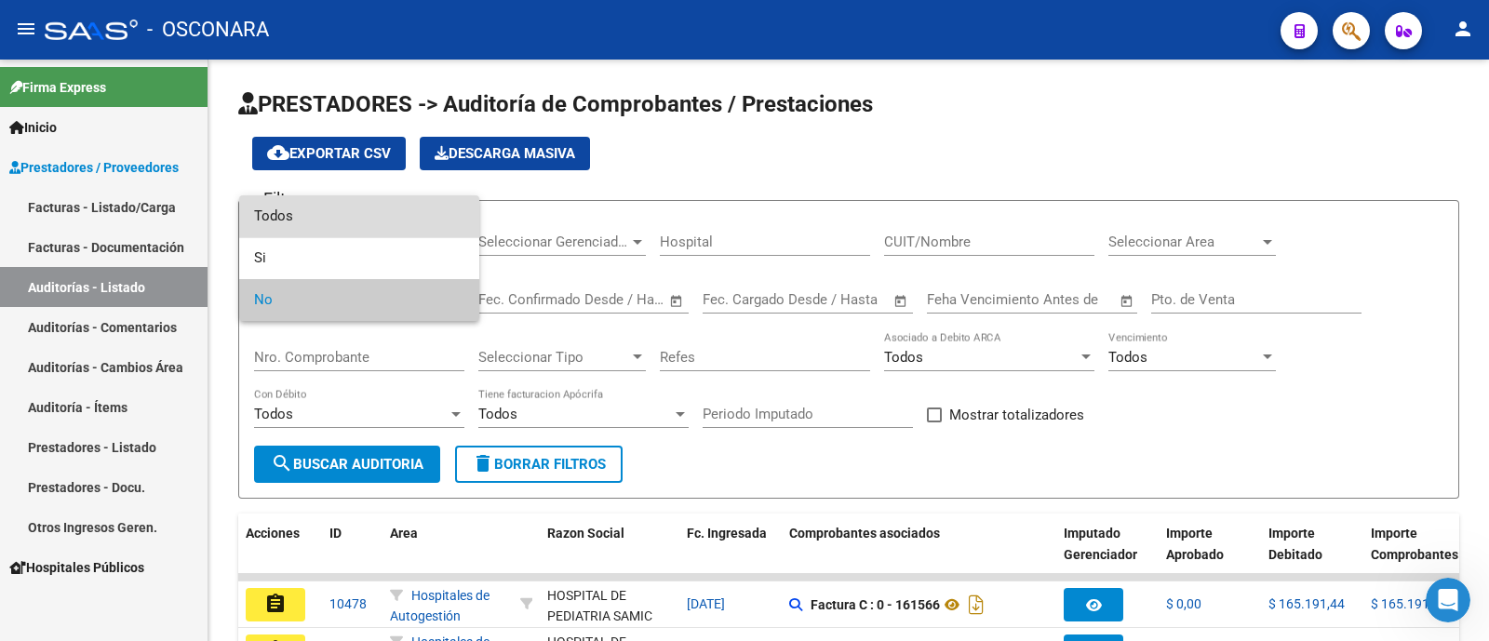
click at [332, 234] on span "Todos" at bounding box center [359, 216] width 210 height 42
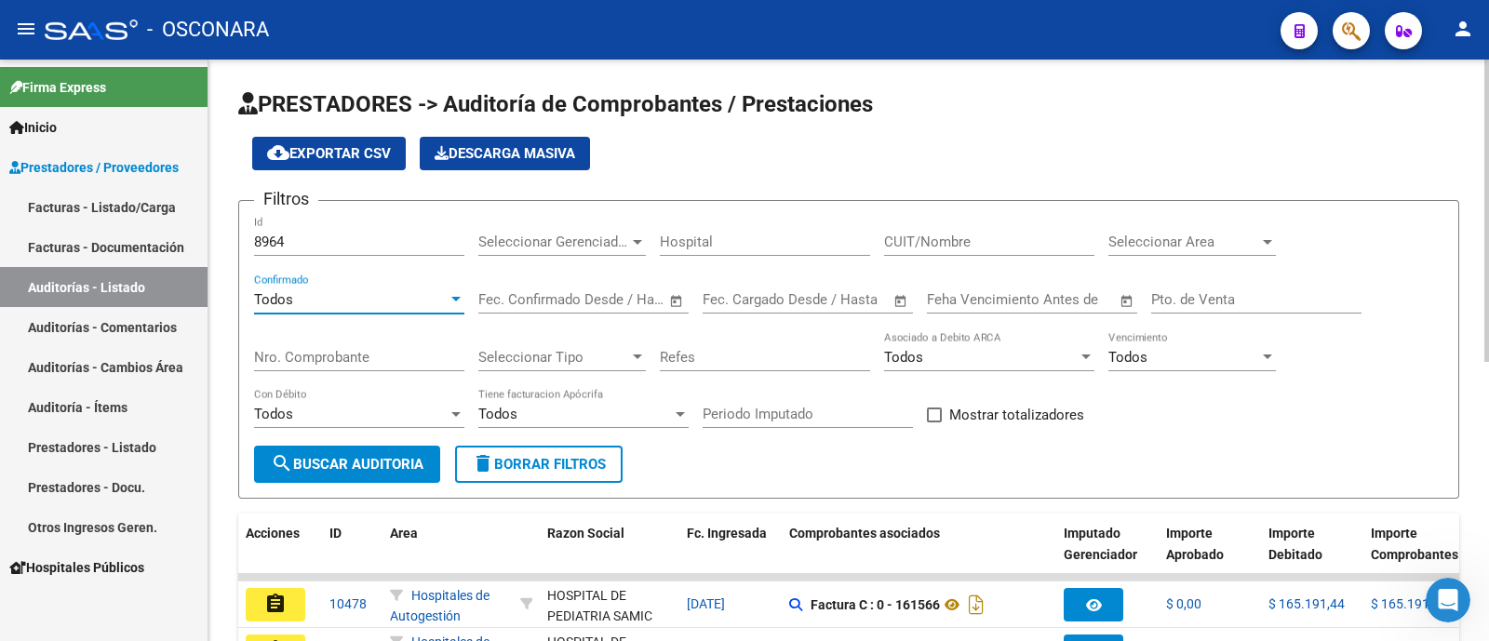
click at [349, 456] on span "search Buscar Auditoria" at bounding box center [347, 464] width 153 height 17
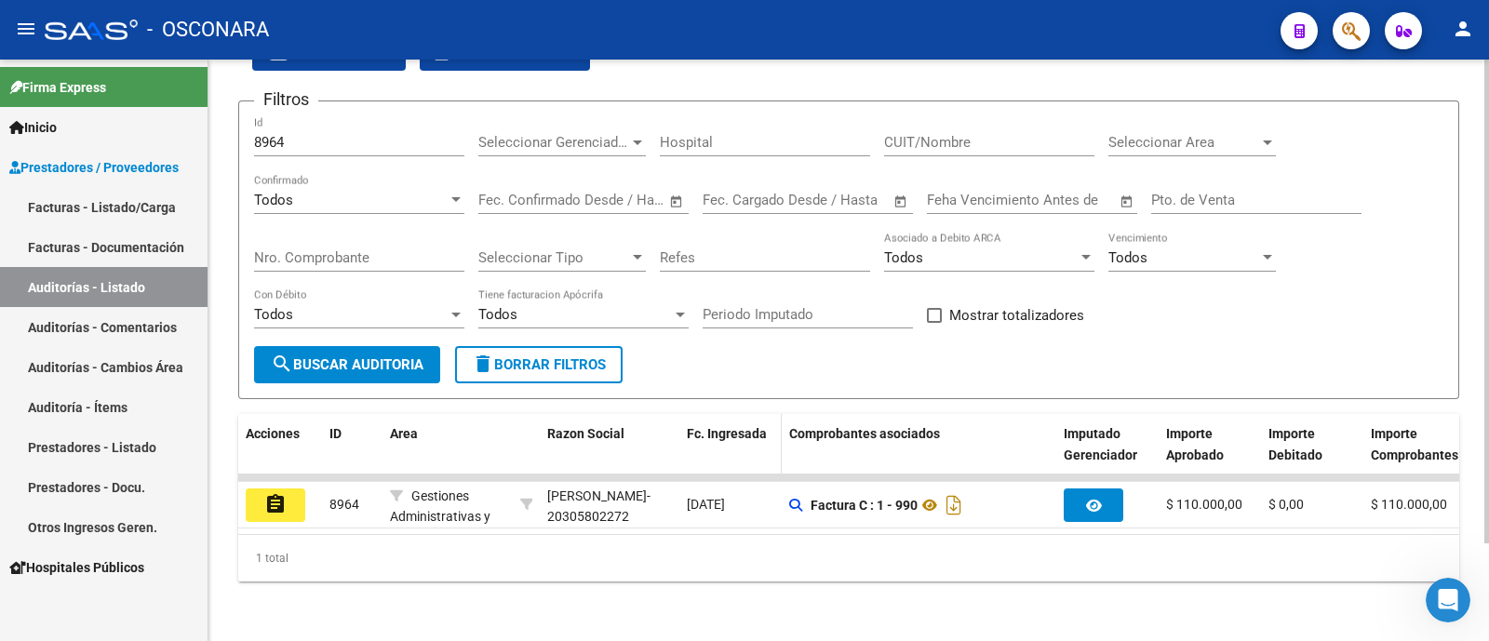
scroll to position [117, 0]
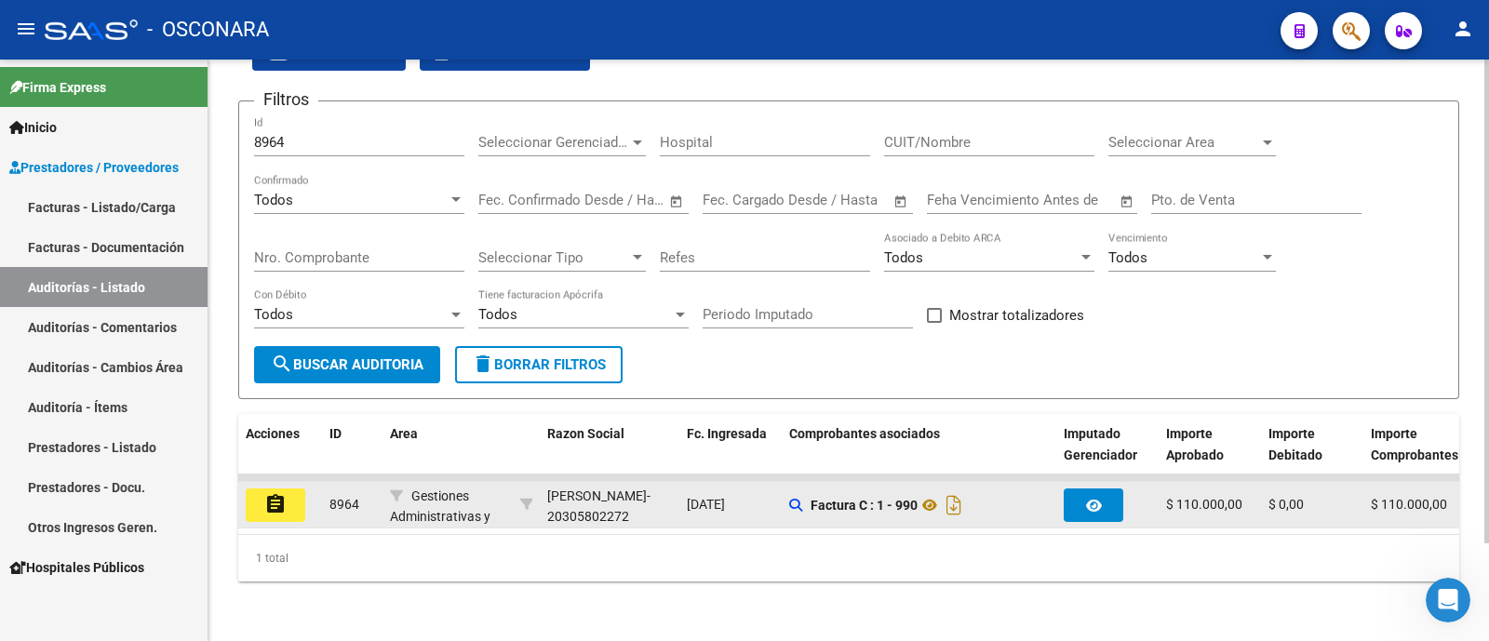
click at [248, 489] on button "assignment" at bounding box center [276, 506] width 60 height 34
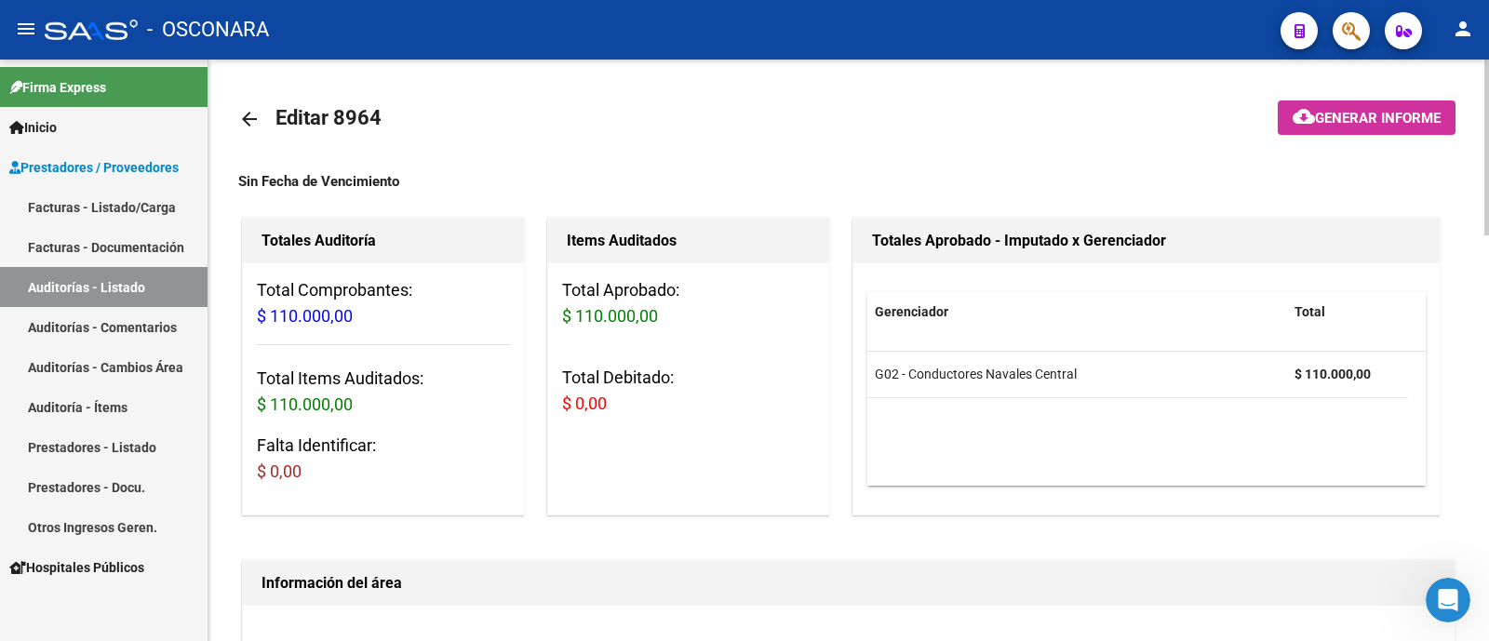
scroll to position [582, 0]
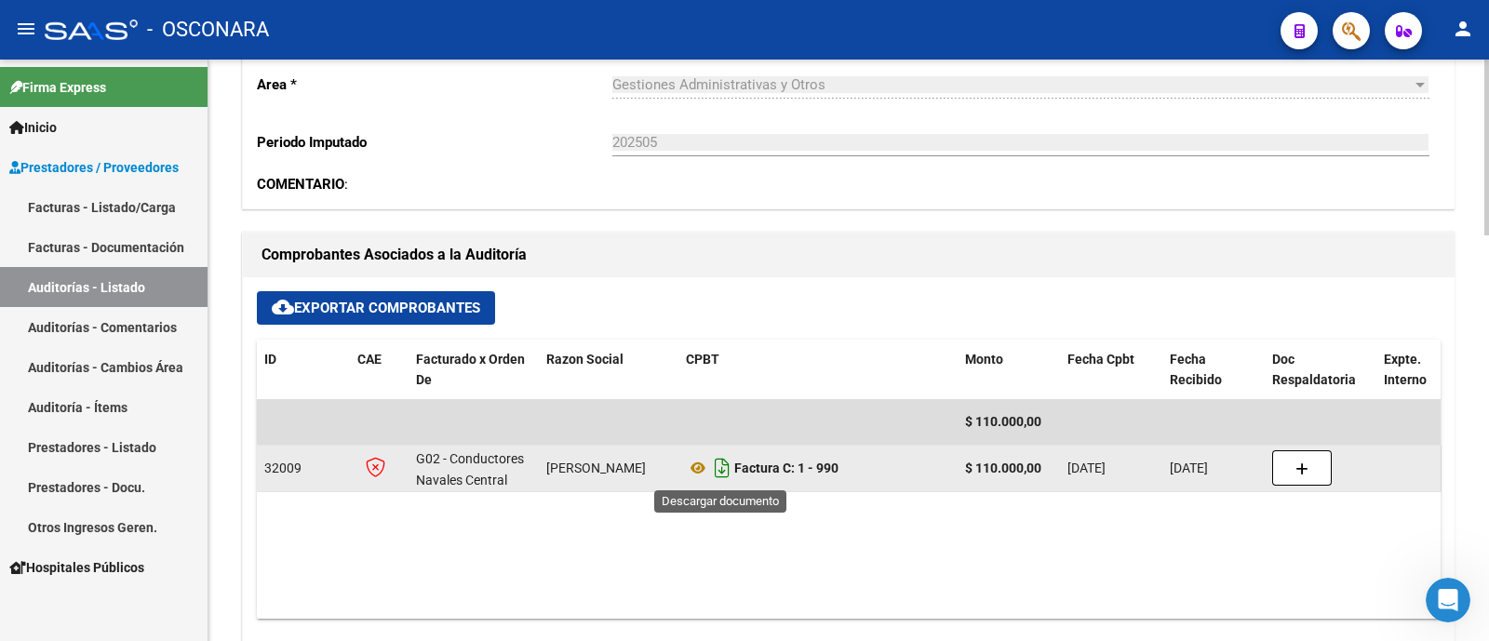
click at [720, 470] on icon "Descargar documento" at bounding box center [722, 468] width 24 height 30
